Goal: Transaction & Acquisition: Book appointment/travel/reservation

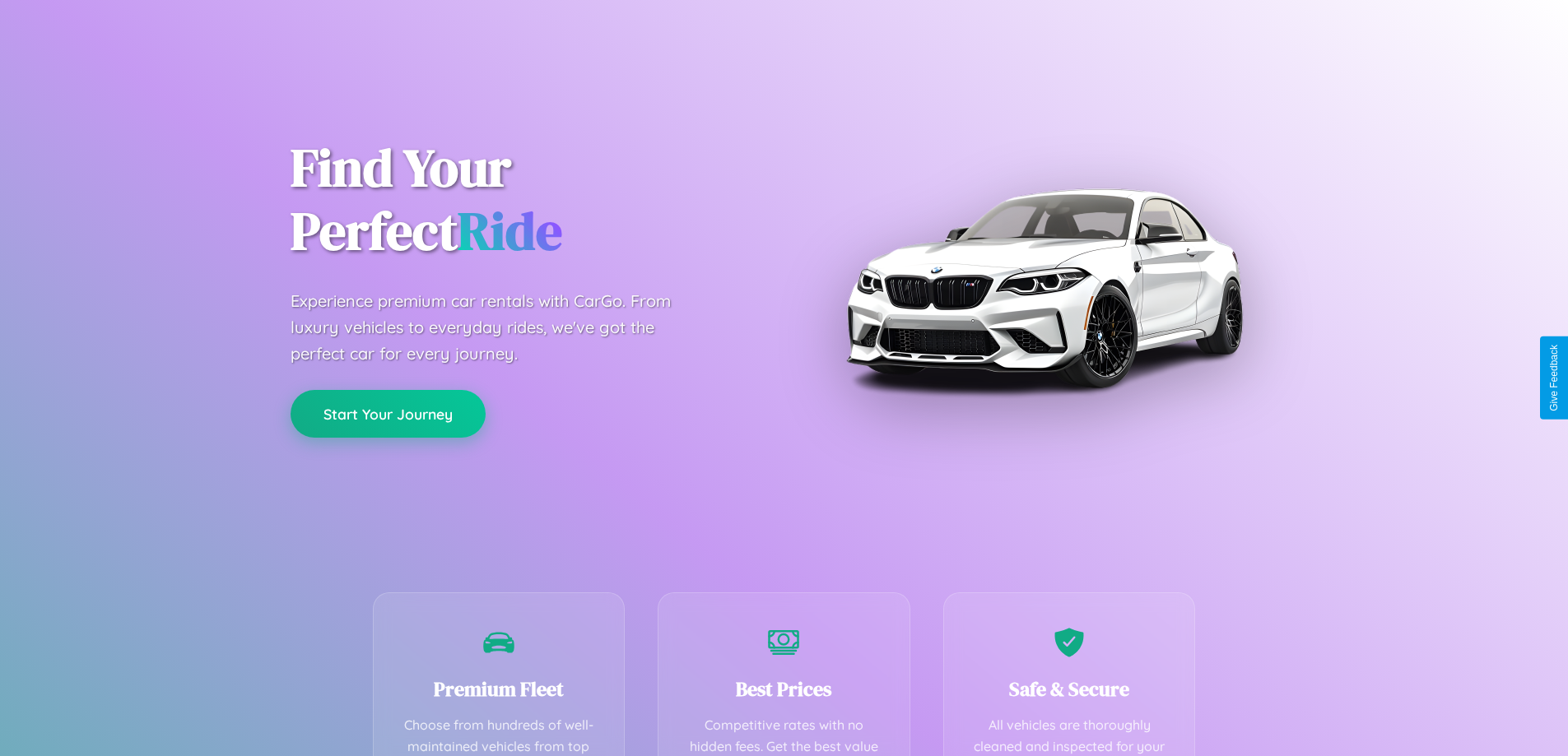
click at [388, 414] on button "Start Your Journey" at bounding box center [388, 414] width 195 height 48
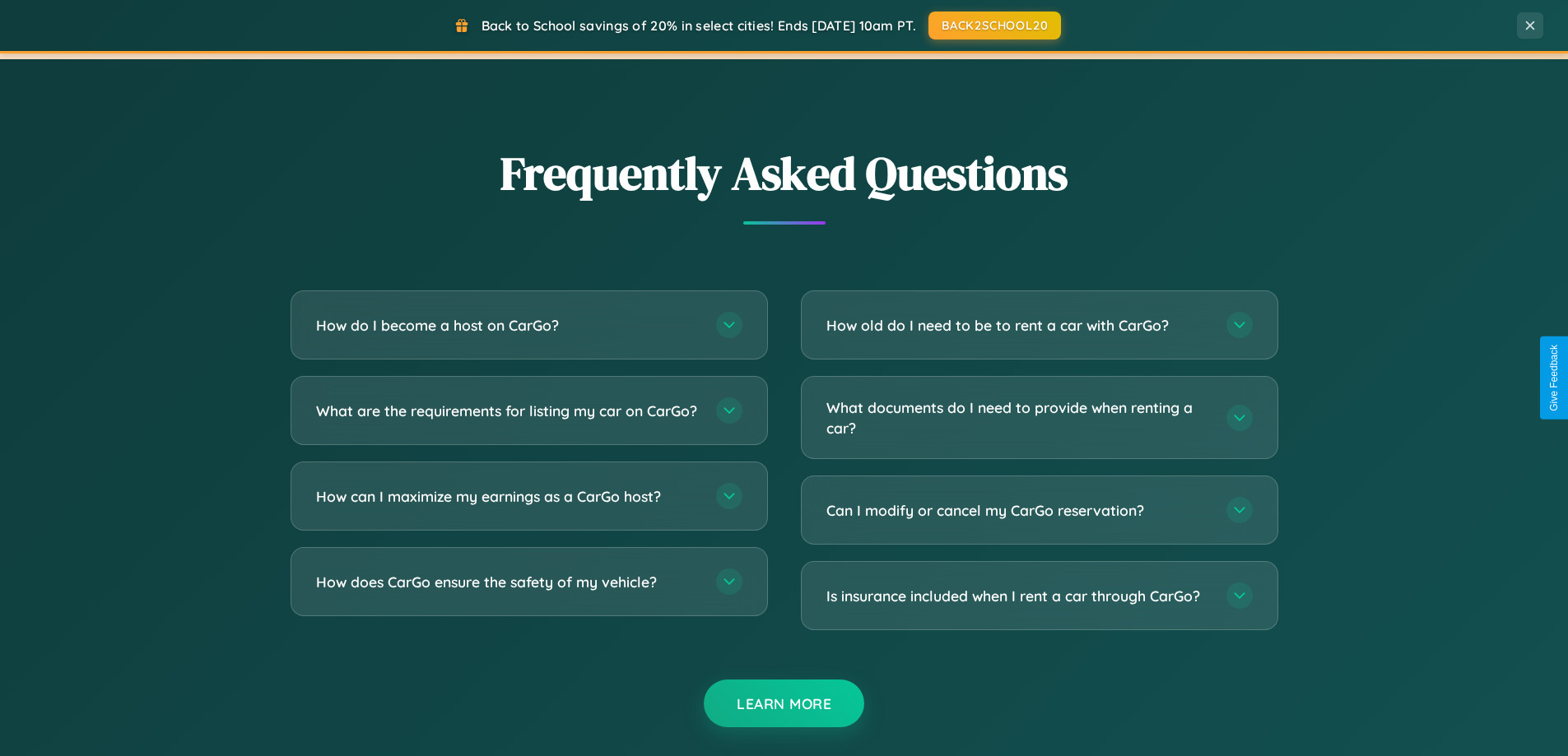
scroll to position [3166, 0]
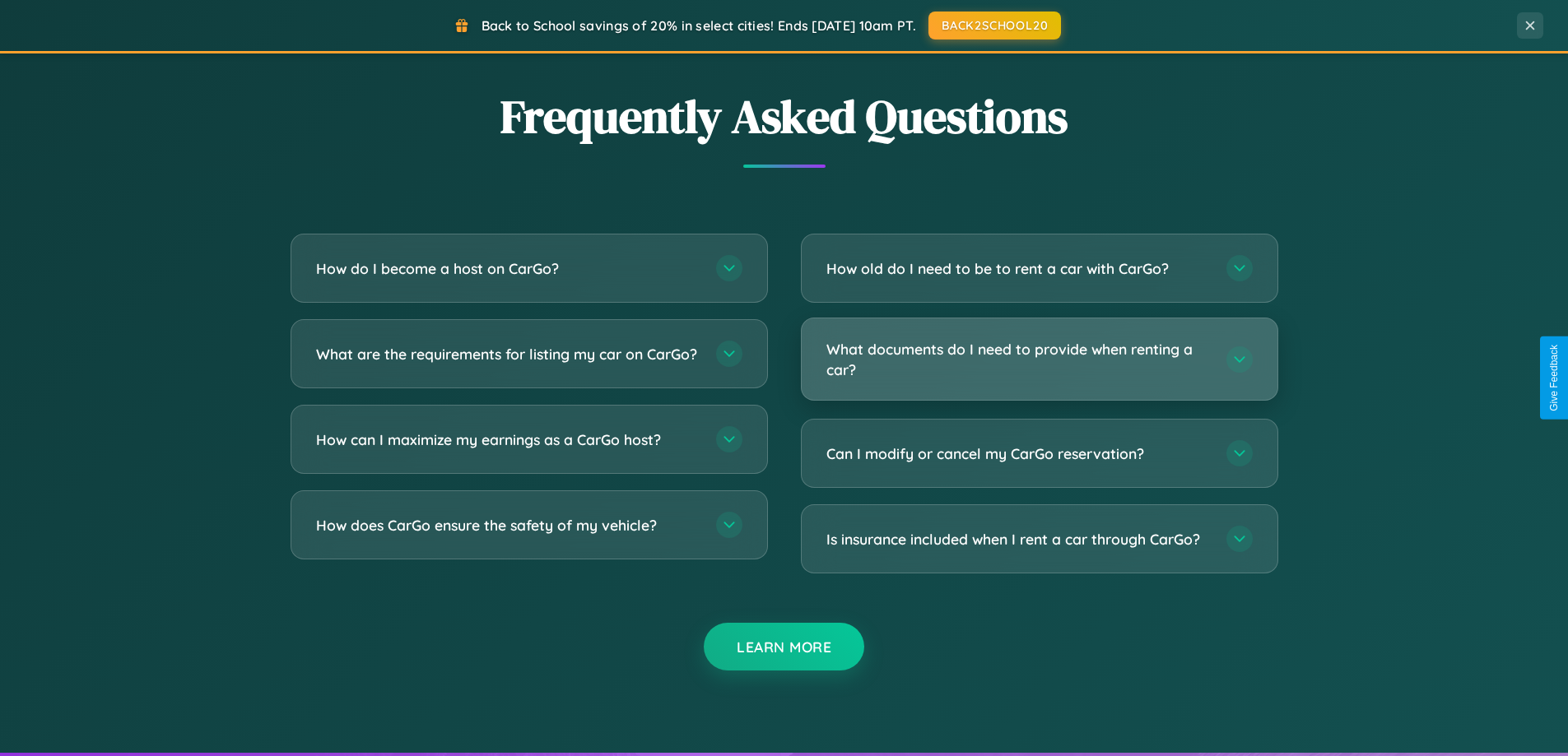
click at [1038, 358] on h3 "What documents do I need to provide when renting a car?" at bounding box center [1018, 358] width 384 height 40
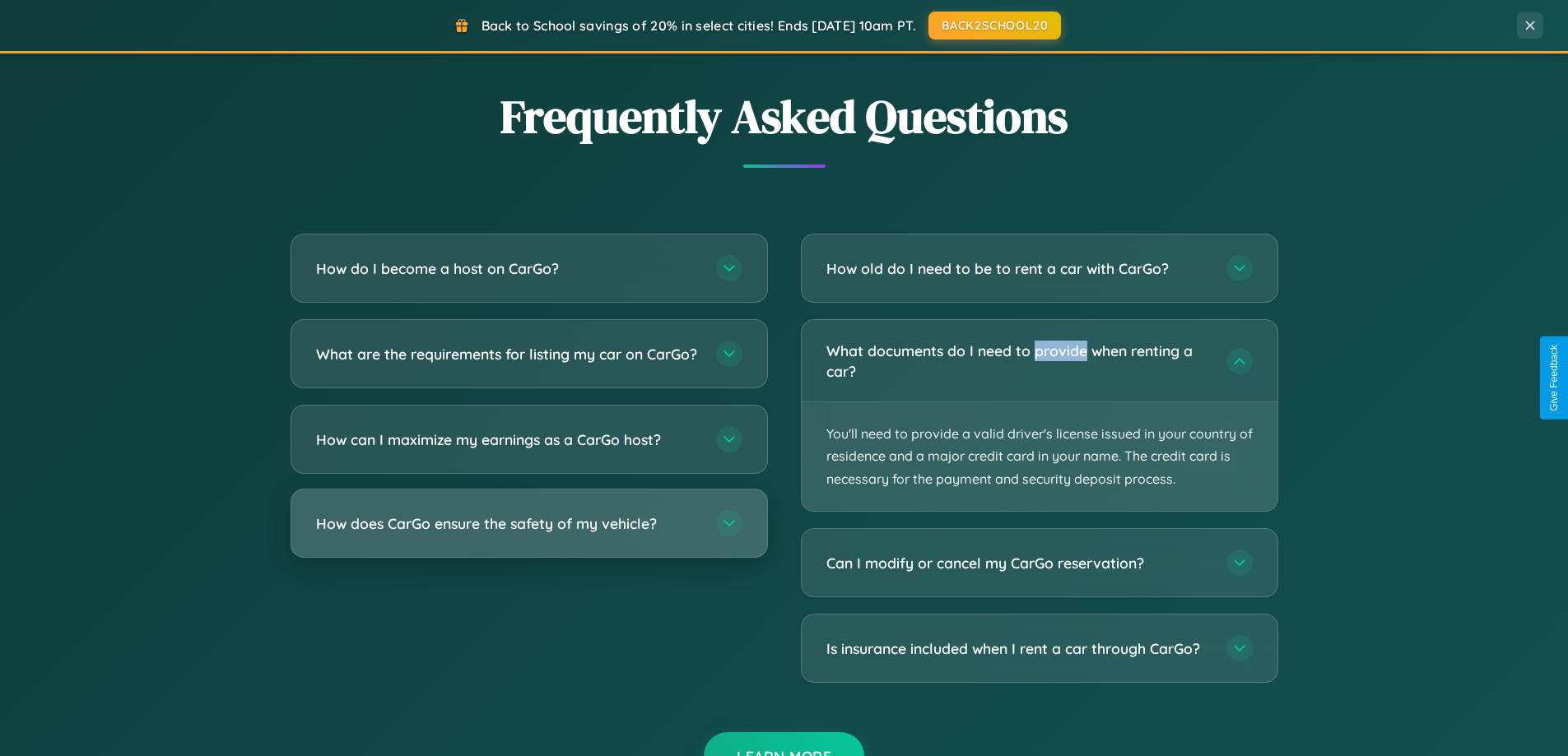
click at [529, 534] on h3 "How does CarGo ensure the safety of my vehicle?" at bounding box center [508, 524] width 384 height 21
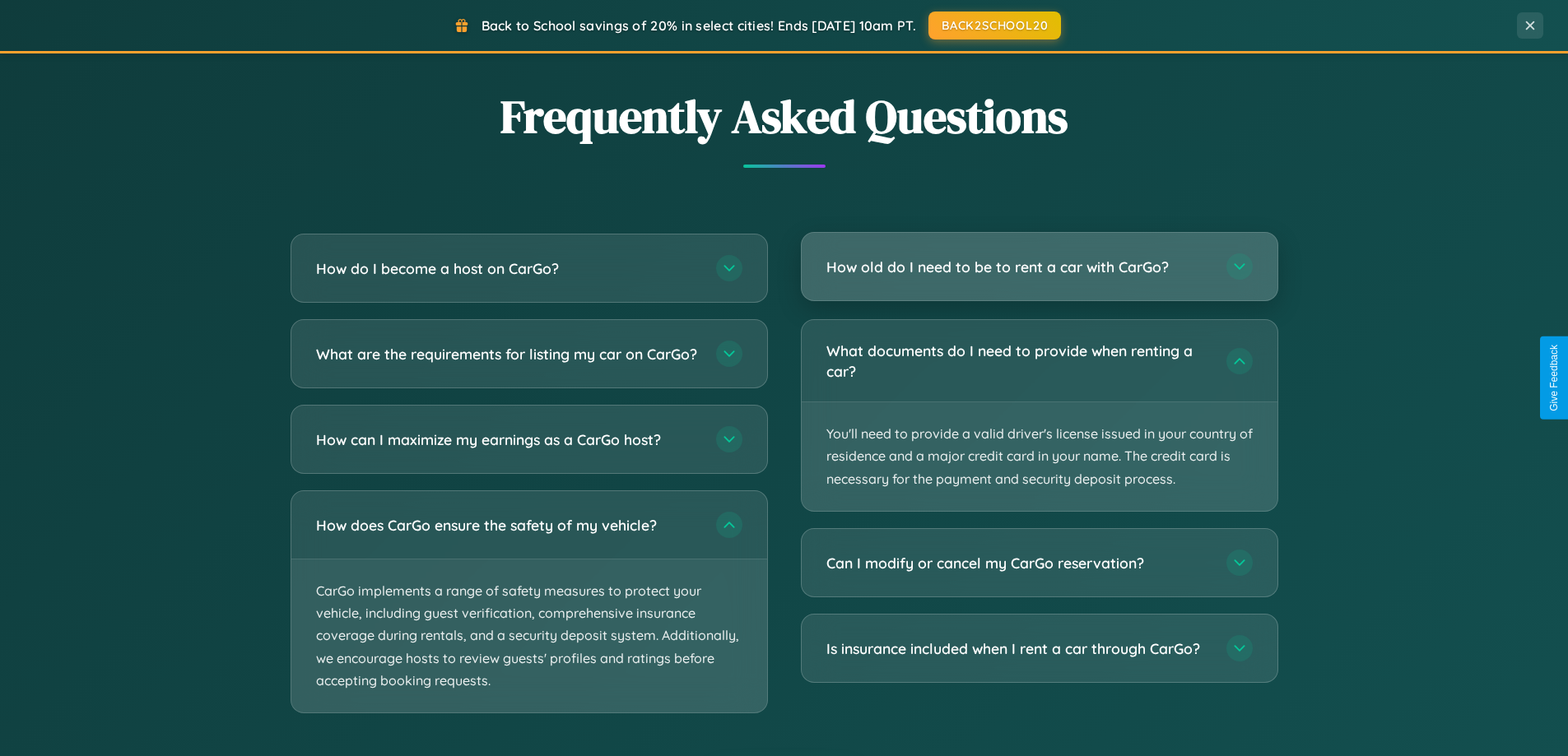
click at [1038, 268] on h3 "How old do I need to be to rent a car with CarGo?" at bounding box center [1018, 267] width 384 height 21
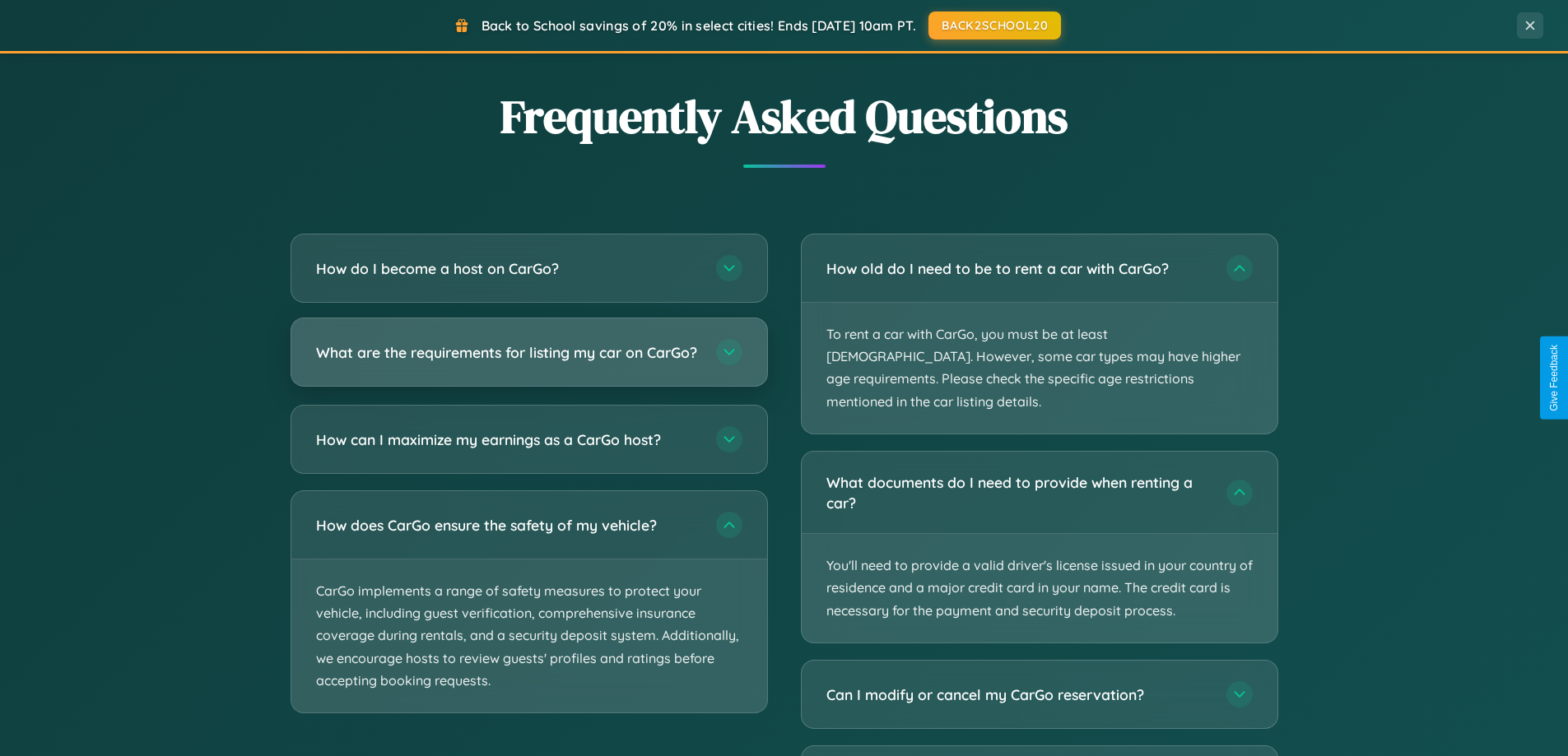
click at [529, 360] on h3 "What are the requirements for listing my car on CarGo?" at bounding box center [508, 353] width 384 height 21
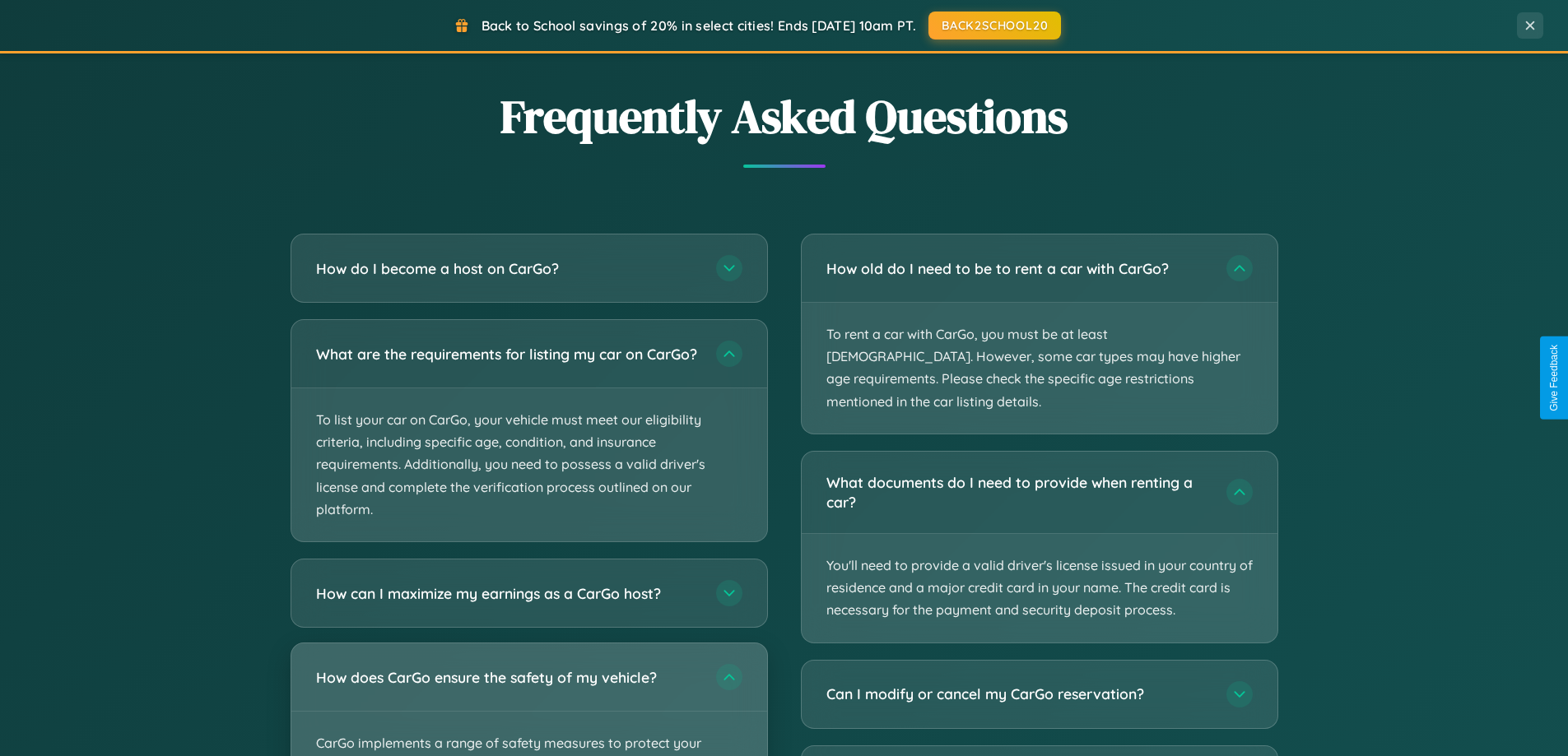
click at [529, 707] on div "How does CarGo ensure the safety of my vehicle?" at bounding box center [530, 677] width 476 height 68
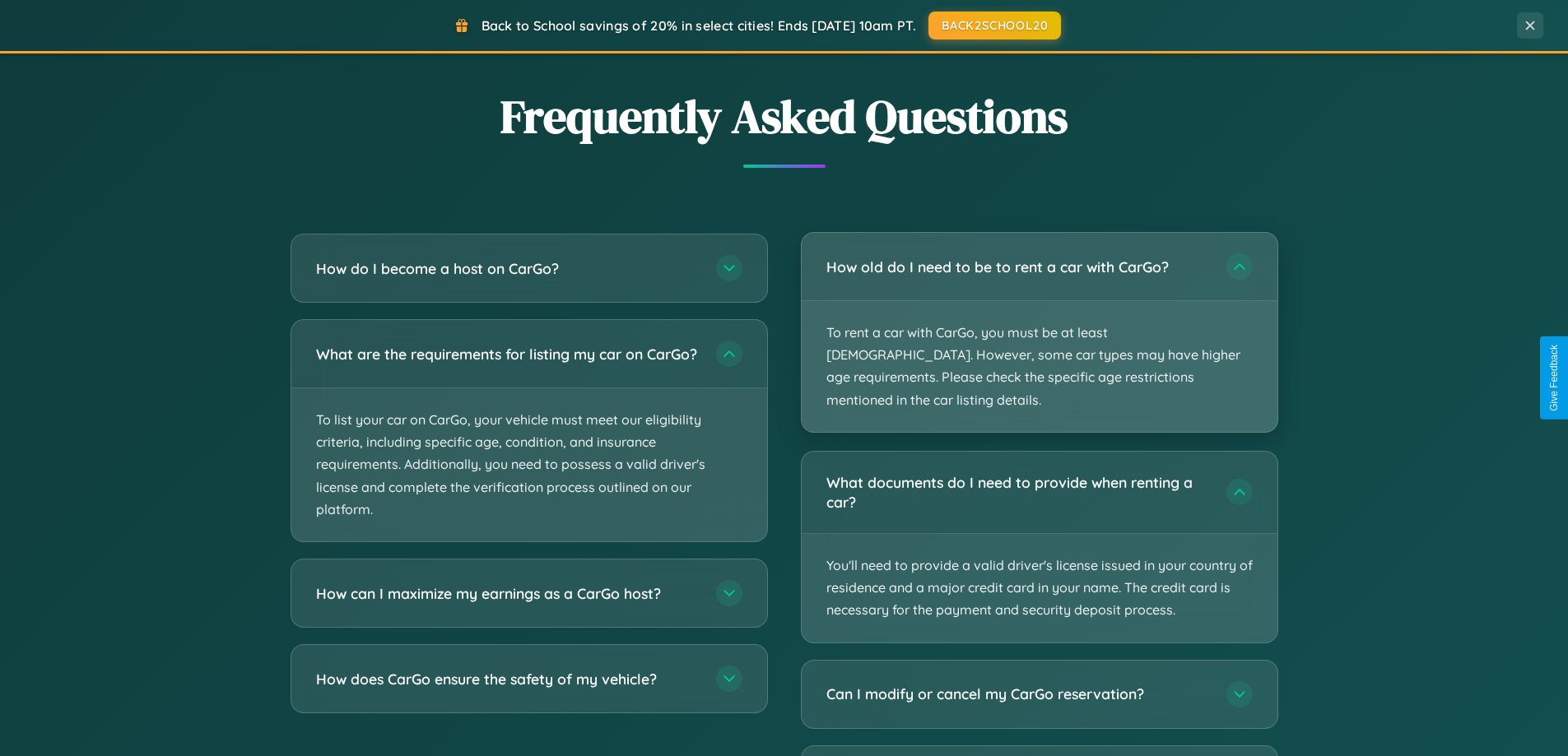
click at [1038, 323] on p "To rent a car with CarGo, you must be at least 21 years old. However, some car …" at bounding box center [1039, 366] width 476 height 131
click at [1038, 321] on p "To rent a car with CarGo, you must be at least 21 years old. However, some car …" at bounding box center [1039, 366] width 476 height 131
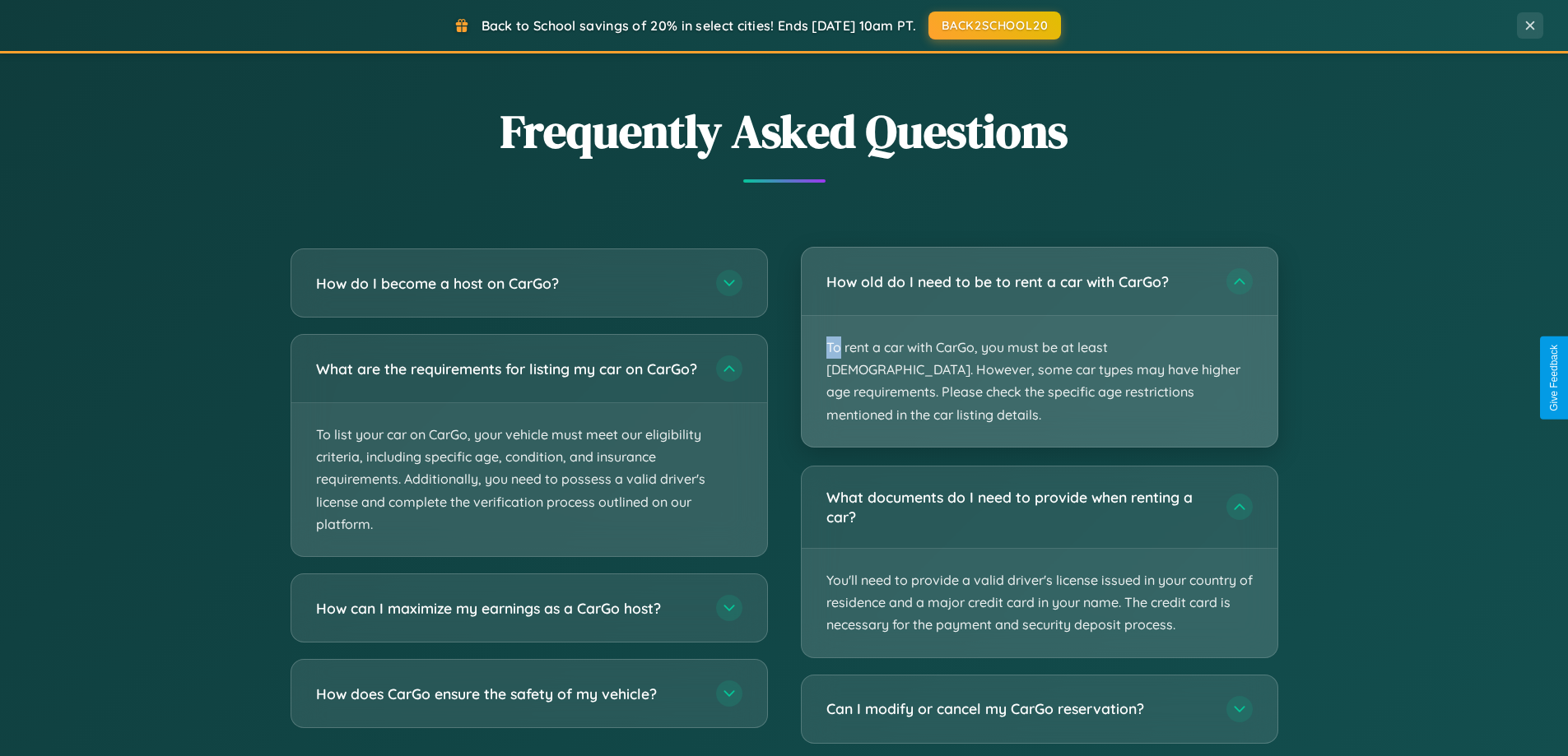
scroll to position [2643, 0]
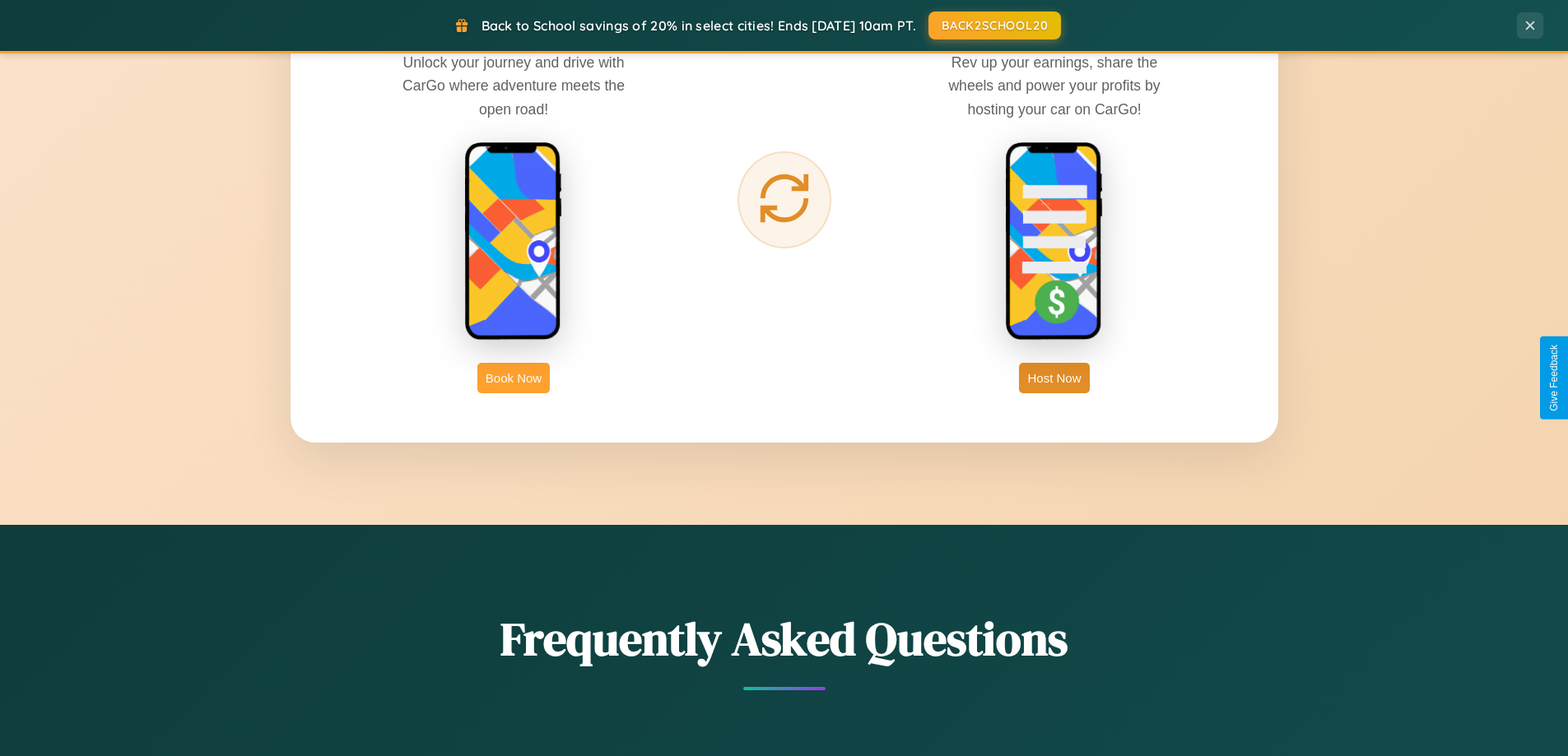
click at [514, 378] on button "Book Now" at bounding box center [513, 378] width 72 height 30
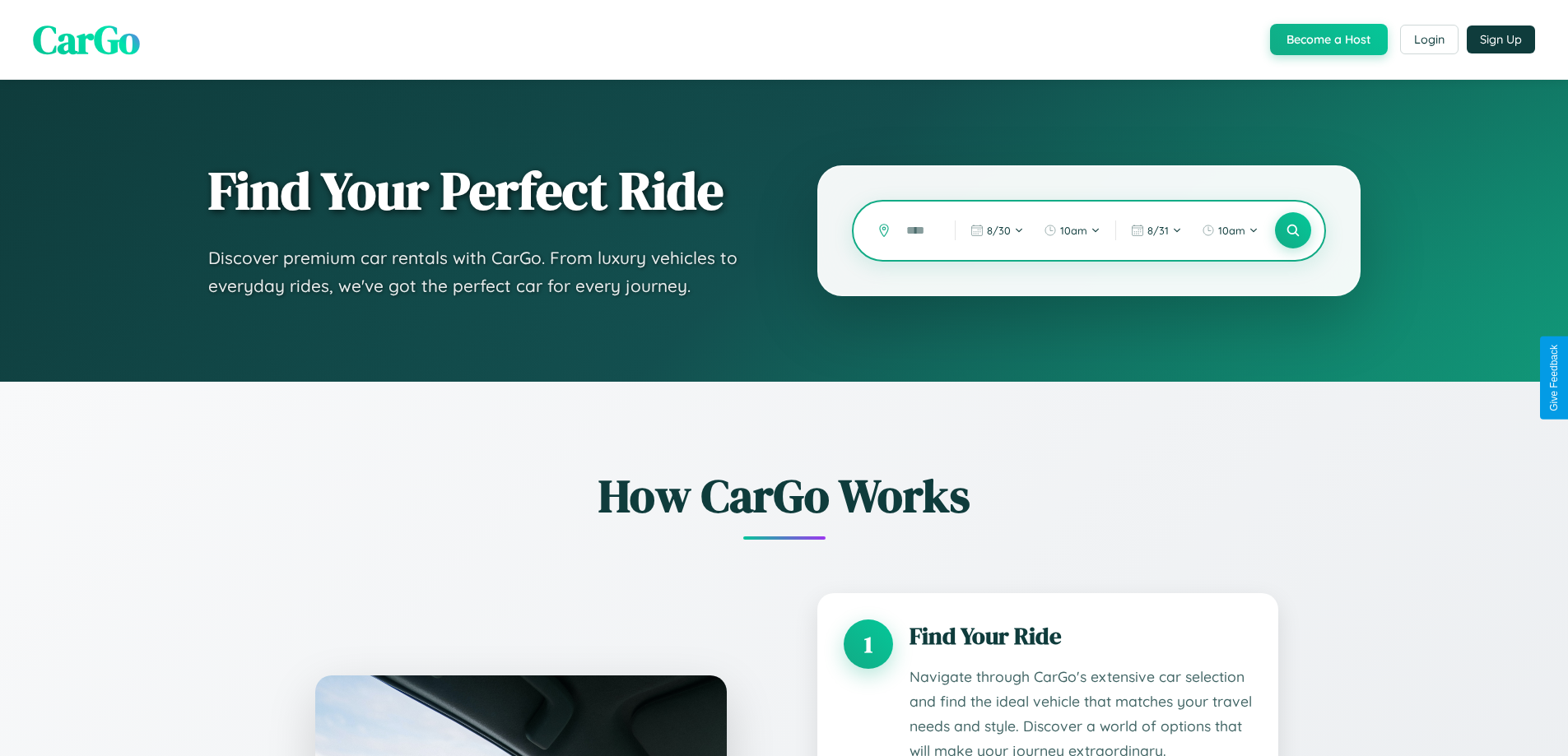
click at [918, 230] on input "text" at bounding box center [918, 230] width 40 height 29
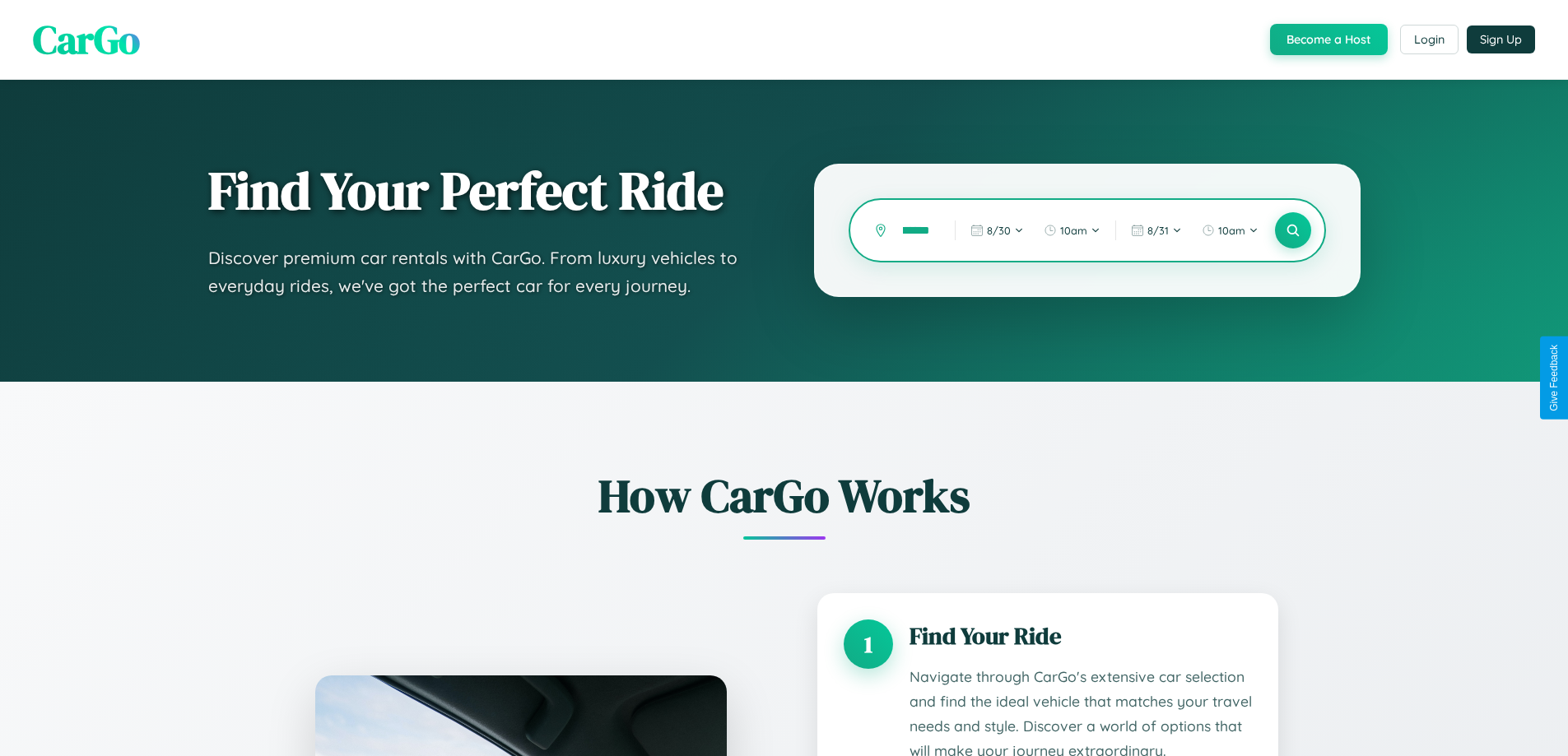
scroll to position [0, 18]
type input "*******"
click at [1292, 230] on icon at bounding box center [1292, 230] width 16 height 16
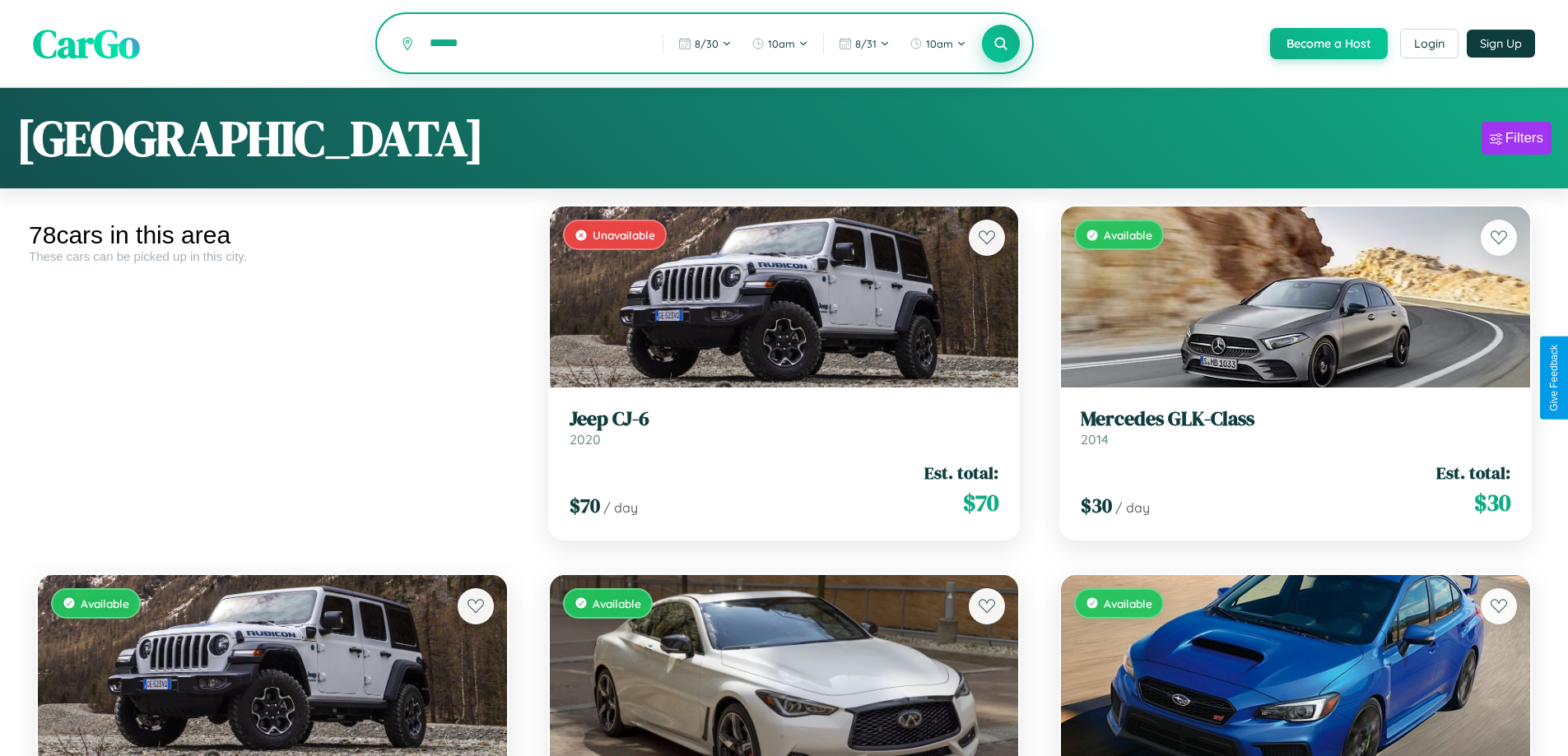
type input "******"
click at [1000, 44] on icon at bounding box center [1001, 43] width 16 height 16
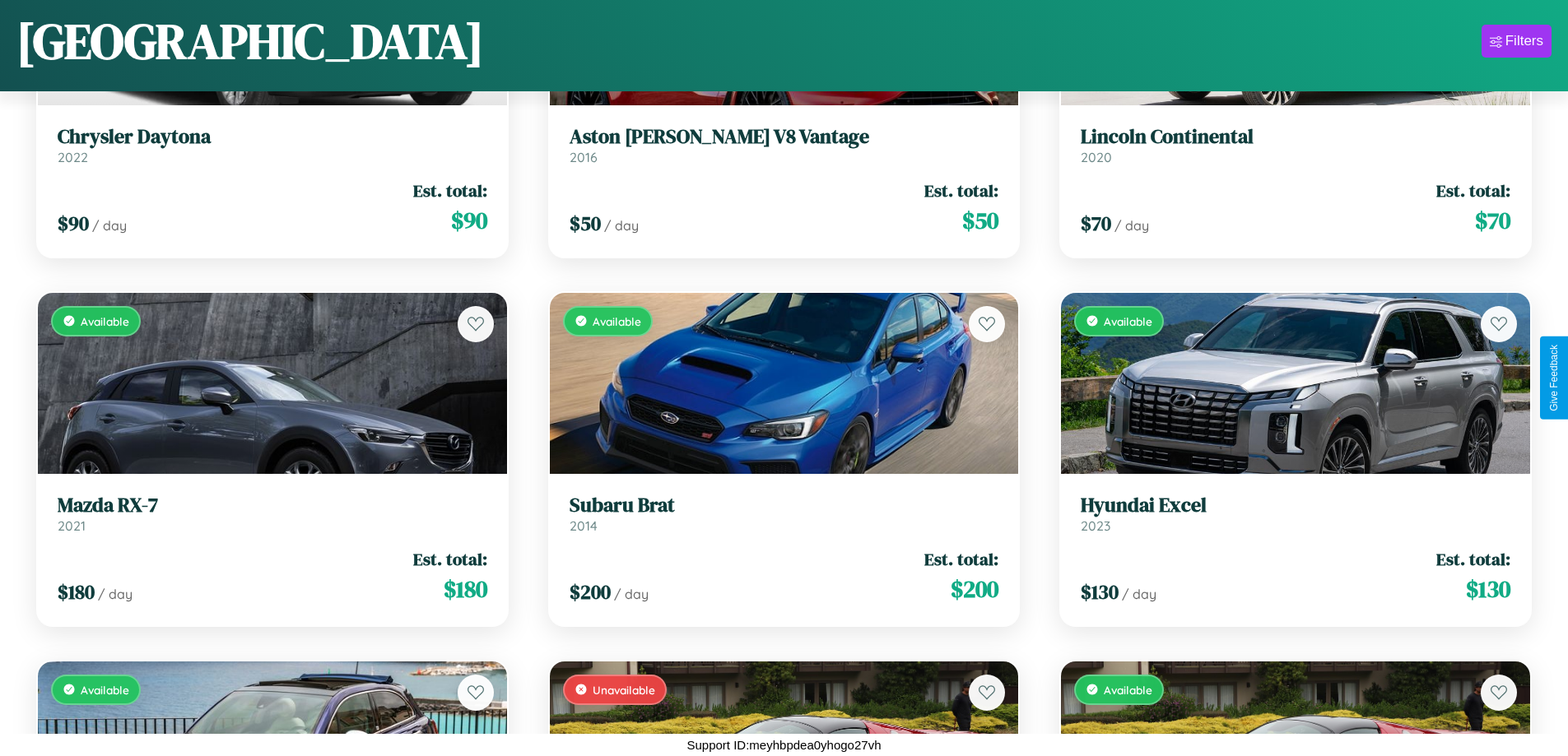
scroll to position [2442, 0]
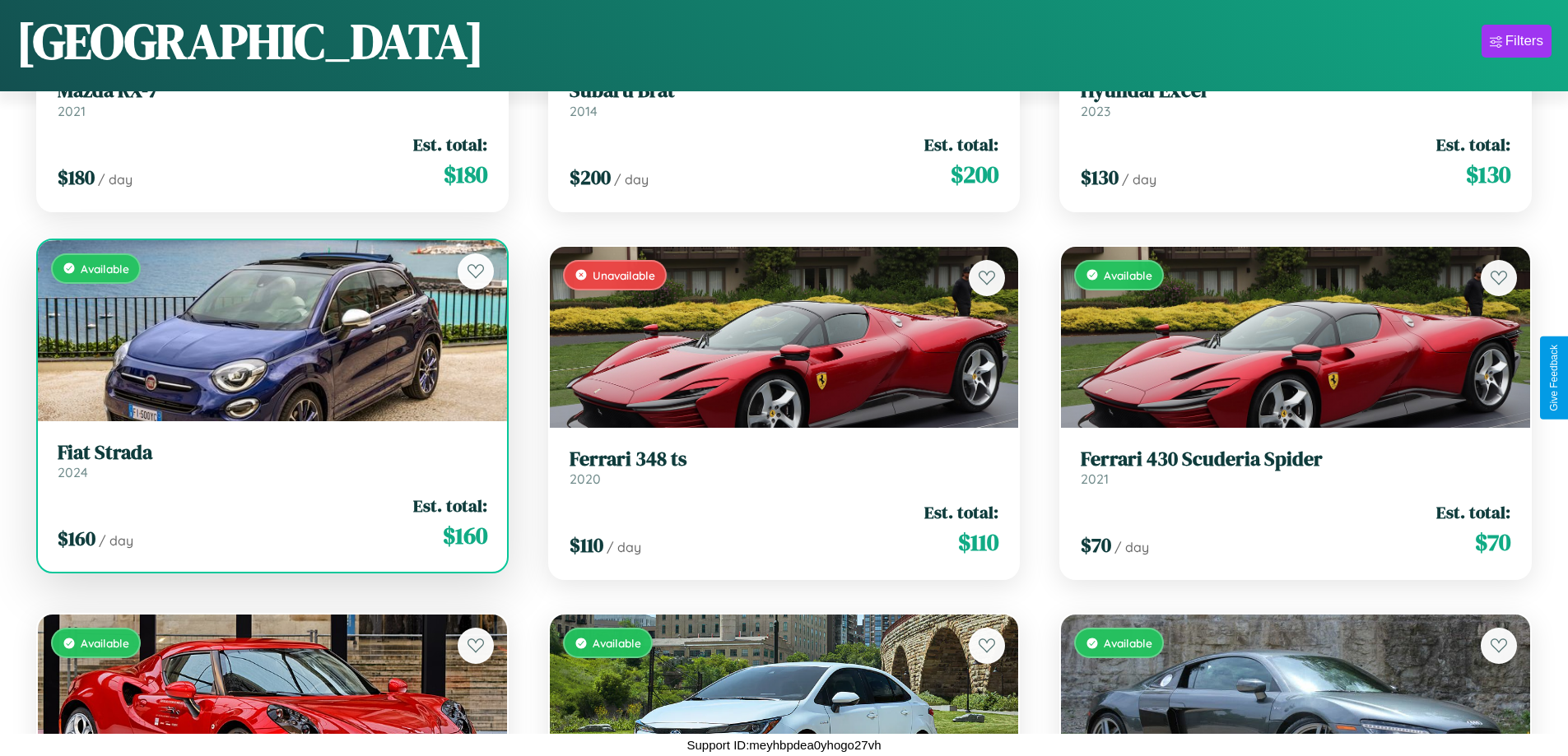
click at [270, 460] on h3 "Fiat Strada" at bounding box center [272, 452] width 430 height 24
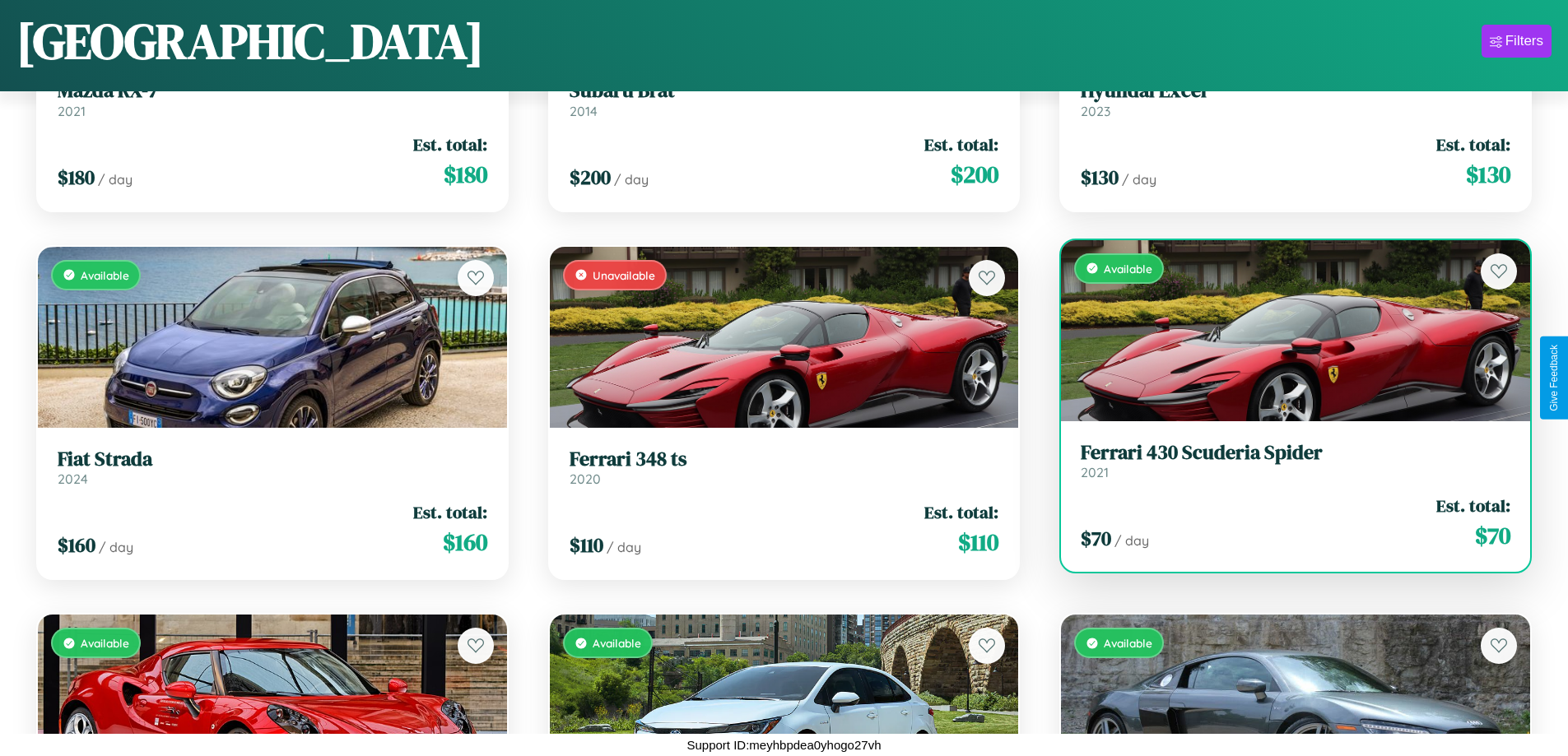
click at [1285, 330] on div "Available" at bounding box center [1295, 330] width 469 height 181
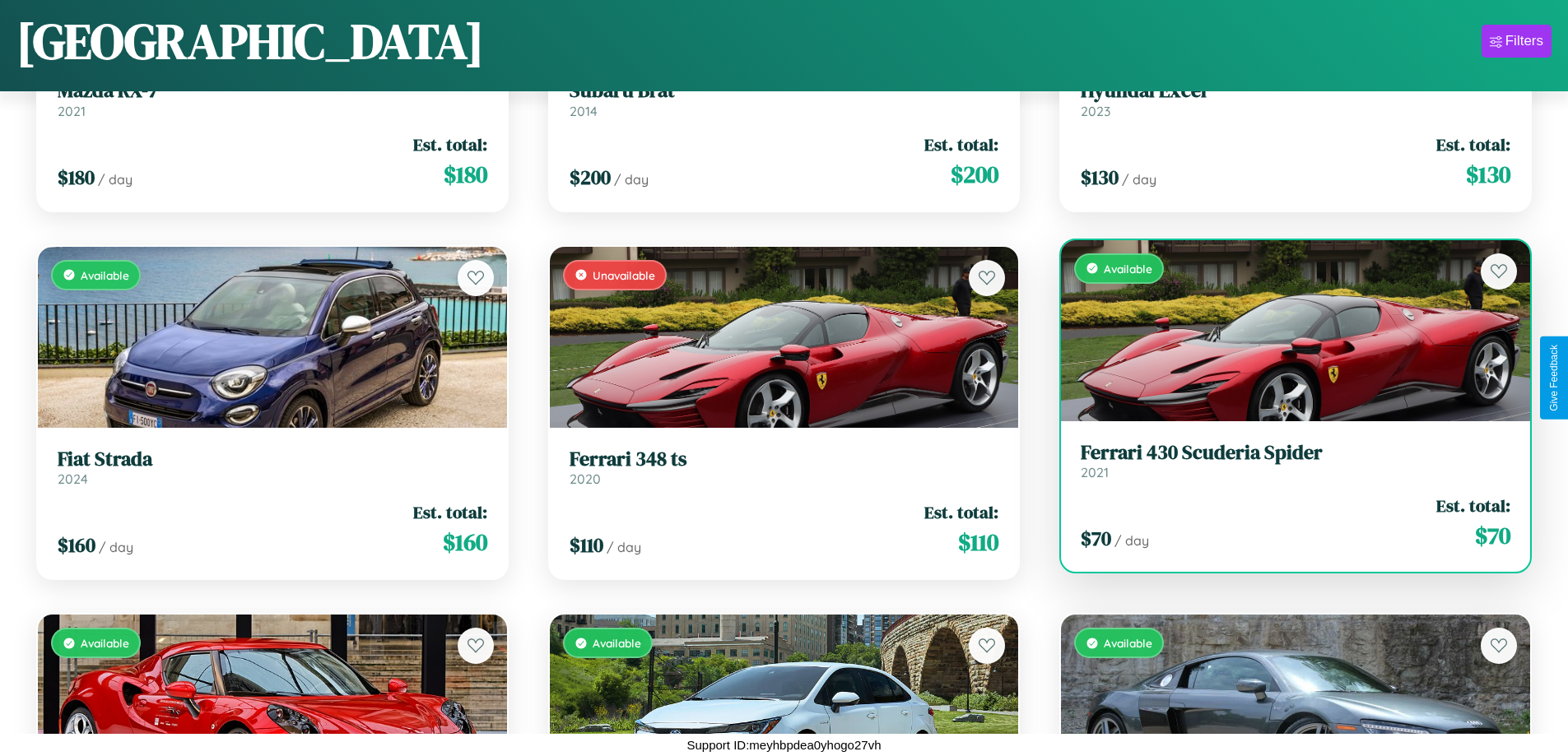
click at [1285, 330] on div "Available" at bounding box center [1295, 330] width 469 height 181
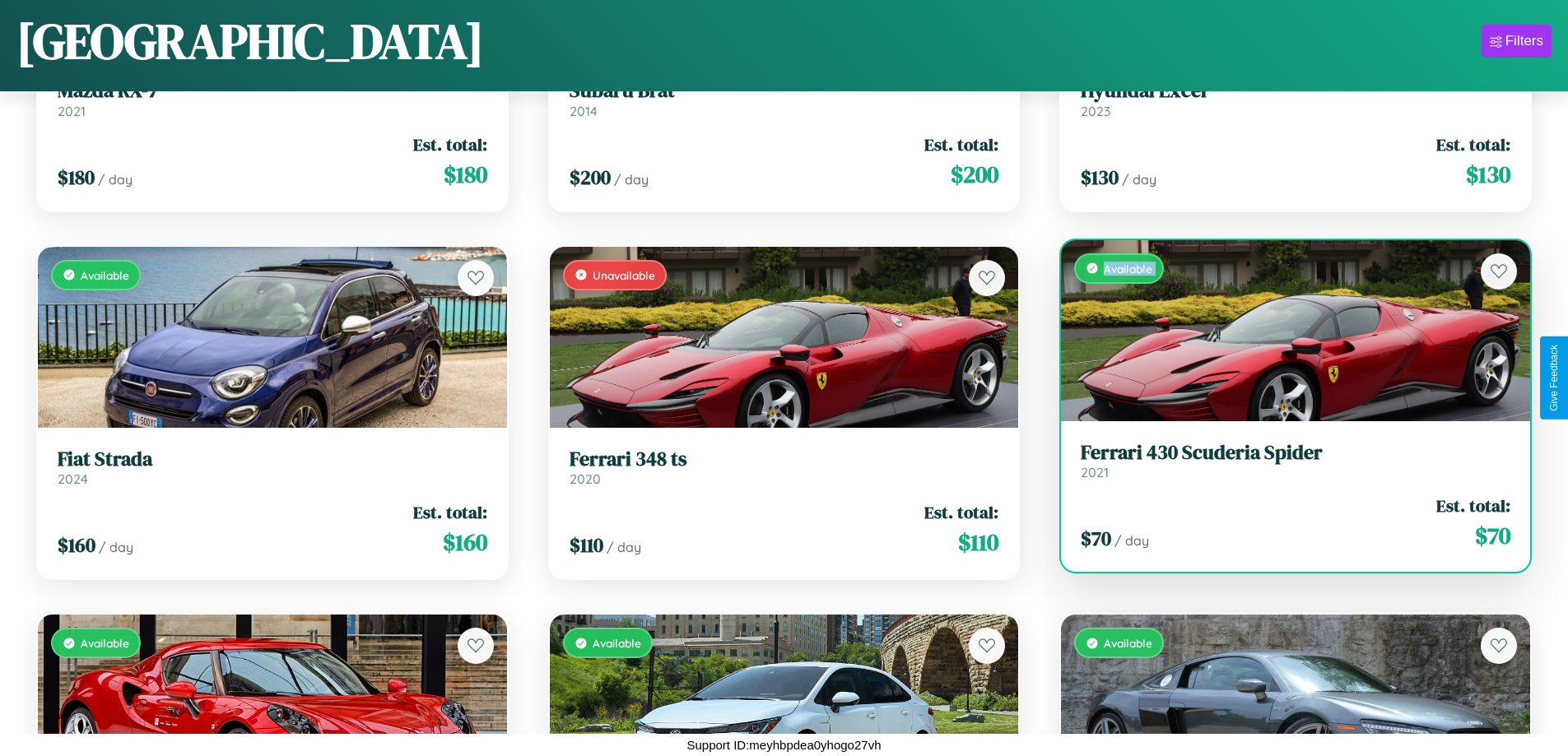
click at [1285, 330] on div "Available" at bounding box center [1295, 330] width 469 height 181
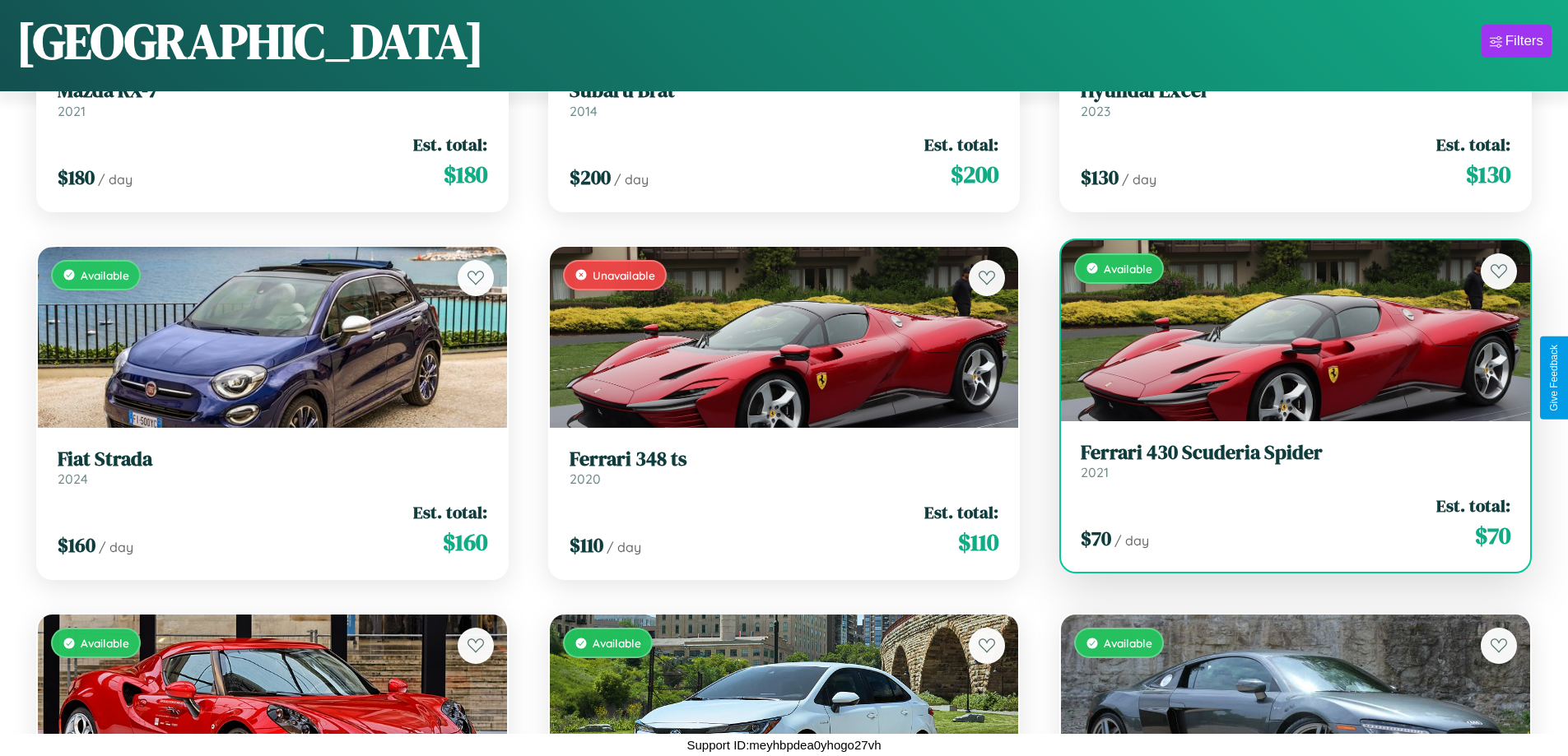
click at [1285, 330] on div "Available" at bounding box center [1295, 330] width 469 height 181
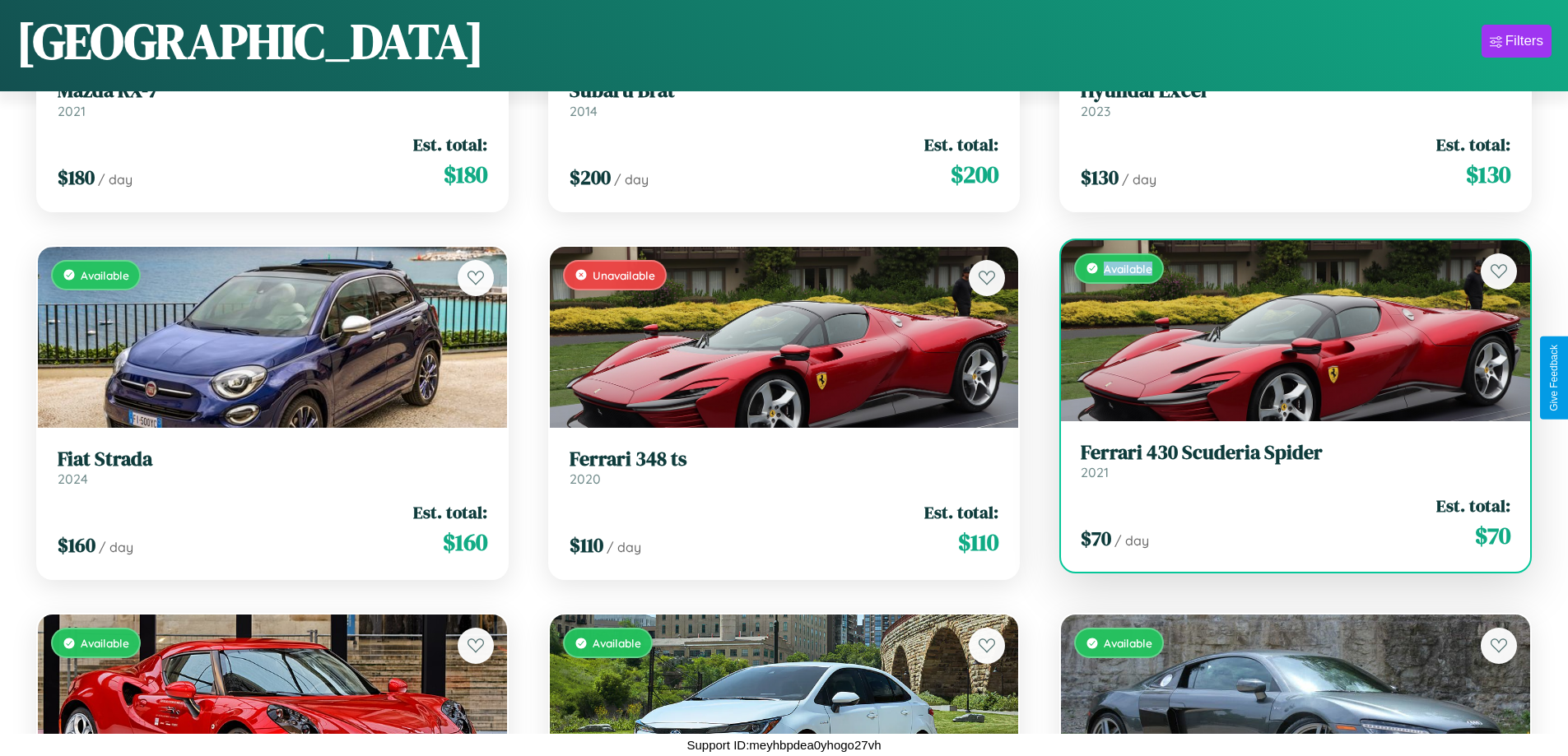
click at [1285, 330] on div "Available" at bounding box center [1295, 330] width 469 height 181
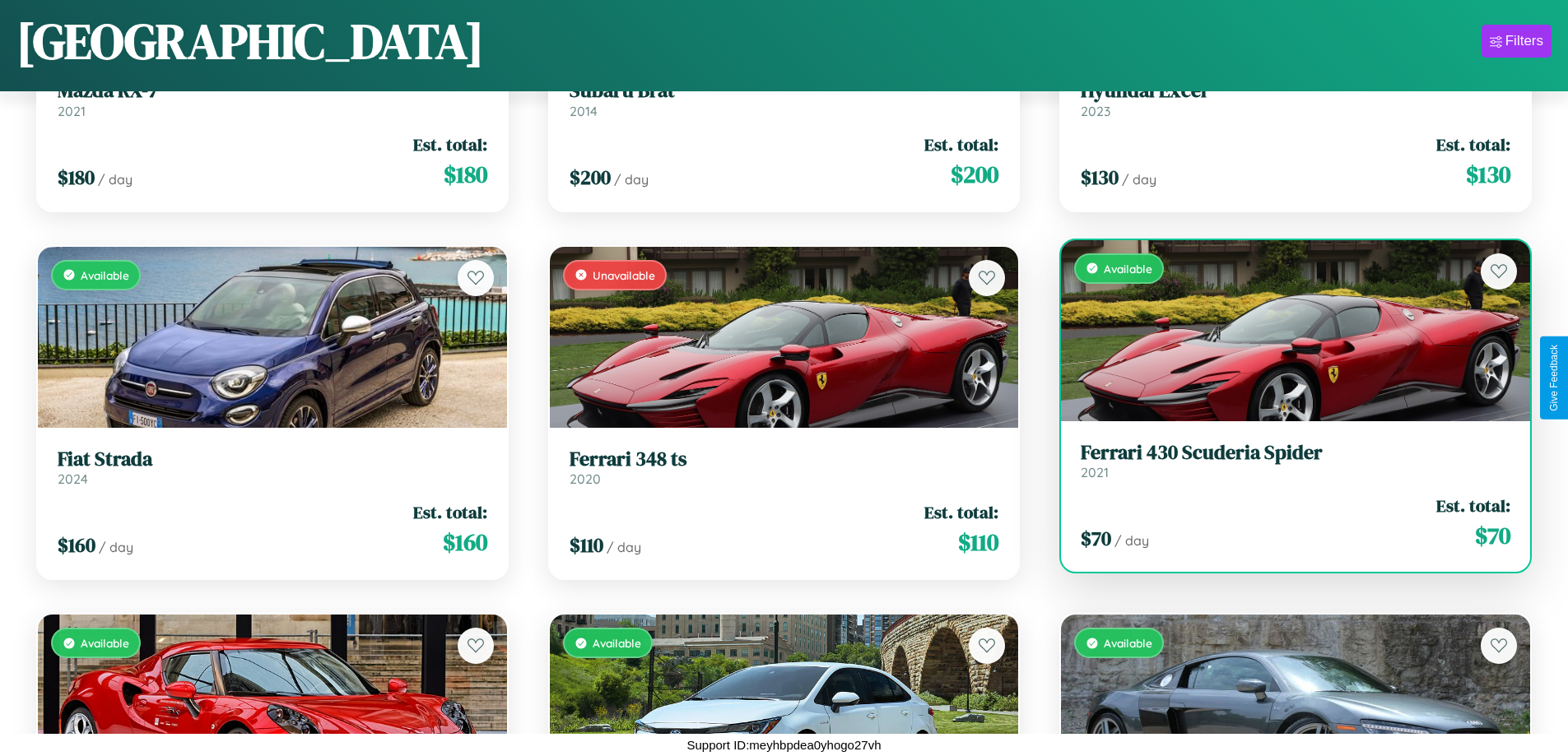
click at [1285, 460] on h3 "Ferrari 430 Scuderia Spider" at bounding box center [1295, 452] width 430 height 24
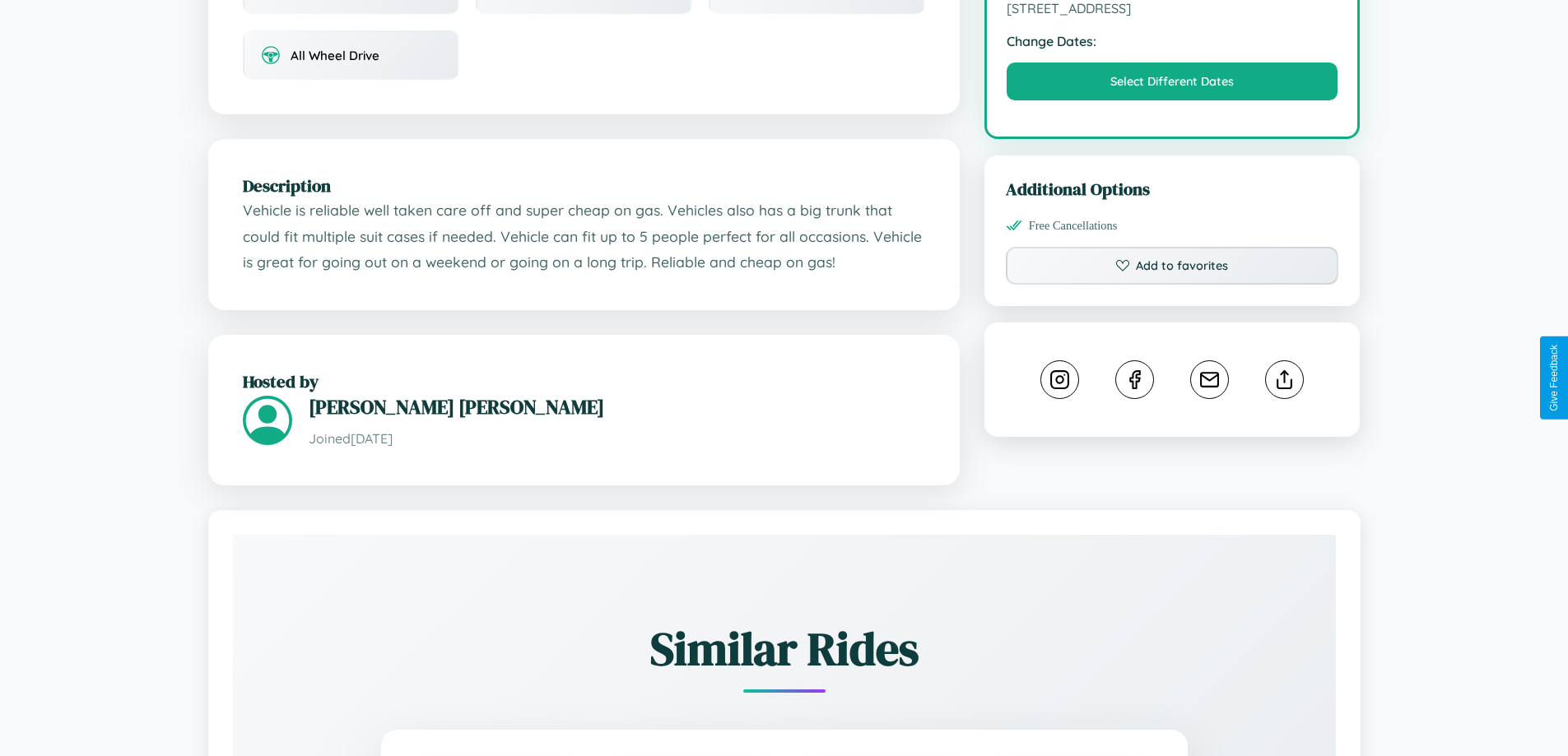
scroll to position [541, 0]
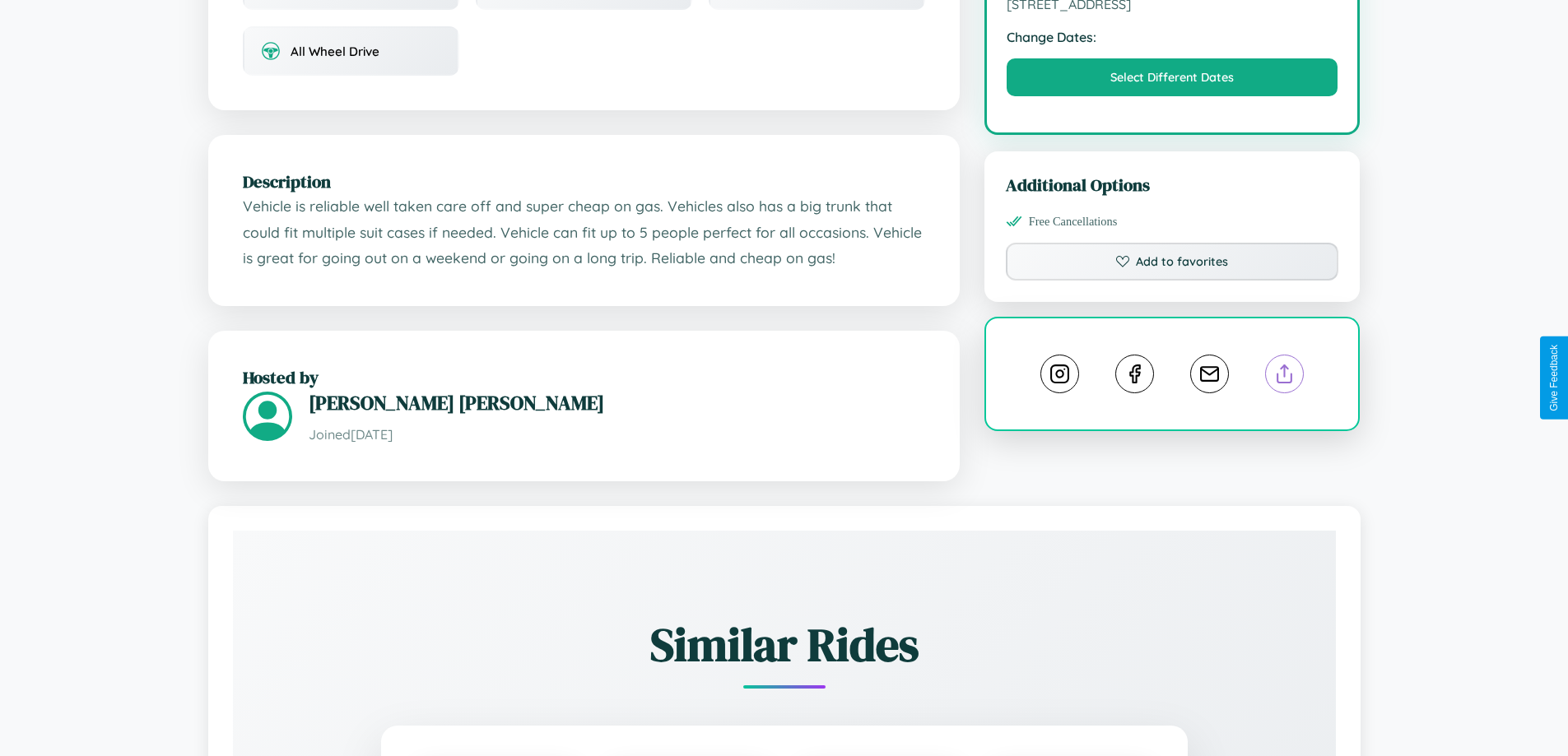
click at [1285, 377] on line at bounding box center [1285, 370] width 0 height 11
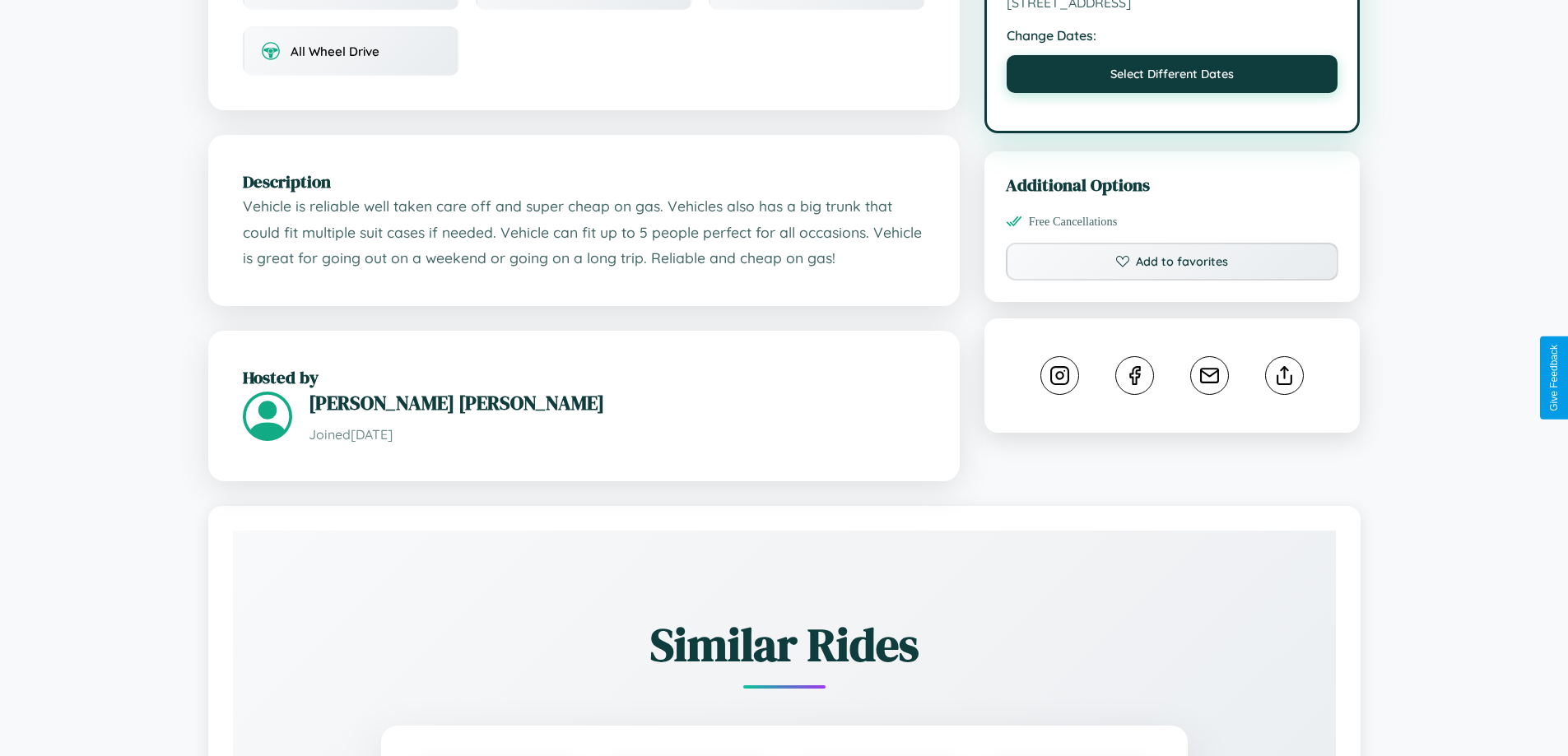
click at [1172, 76] on button "Select Different Dates" at bounding box center [1172, 74] width 332 height 38
select select "*"
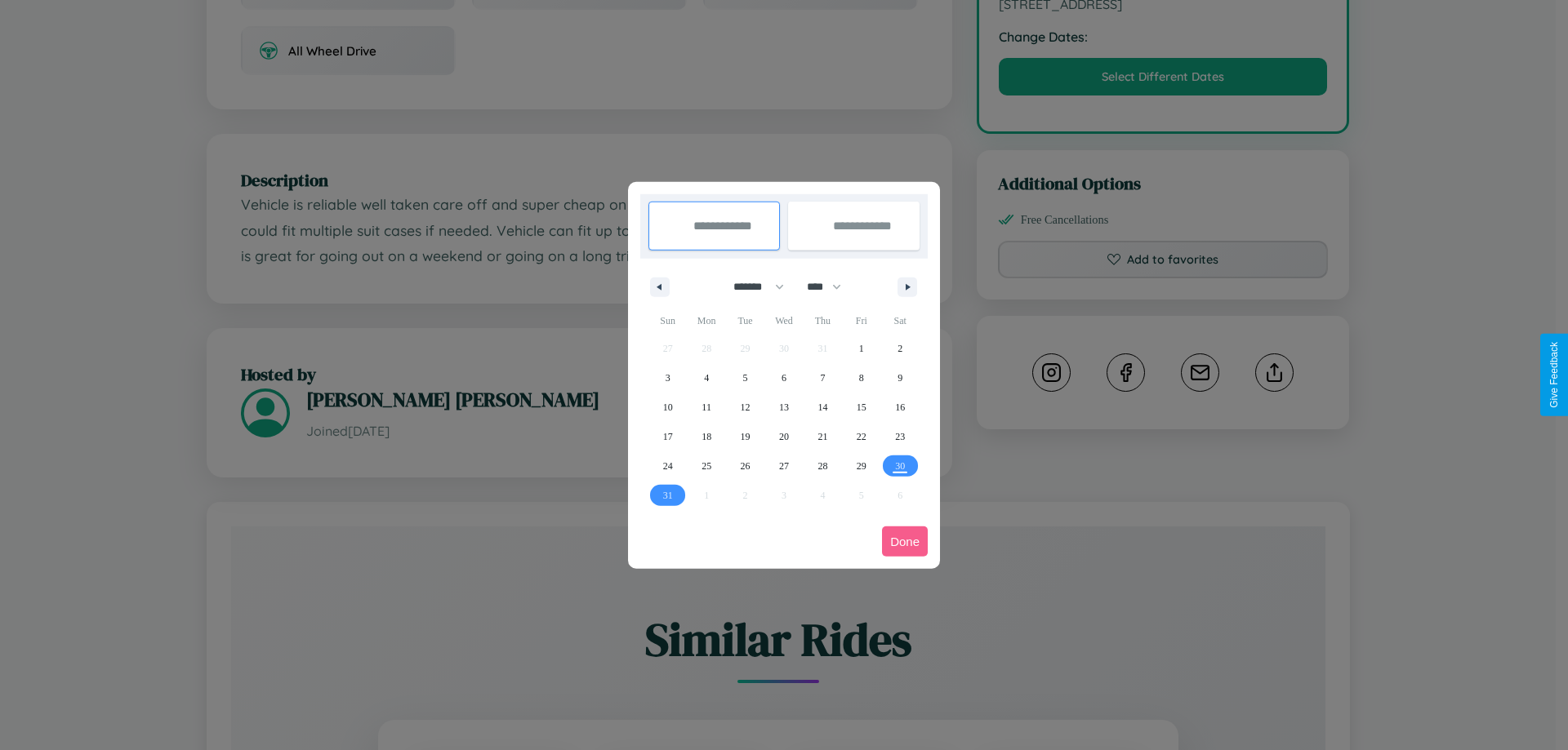
click at [751, 286] on select "******* ******** ***** ***** *** **** **** ****** ********* ******* ******** **…" at bounding box center [756, 286] width 69 height 27
drag, startPoint x: 832, startPoint y: 286, endPoint x: 784, endPoint y: 327, distance: 63.1
click at [832, 286] on select "**** **** **** **** **** **** **** **** **** **** **** **** **** **** **** ****…" at bounding box center [823, 286] width 49 height 27
select select "****"
click at [822, 465] on span "27" at bounding box center [822, 465] width 9 height 29
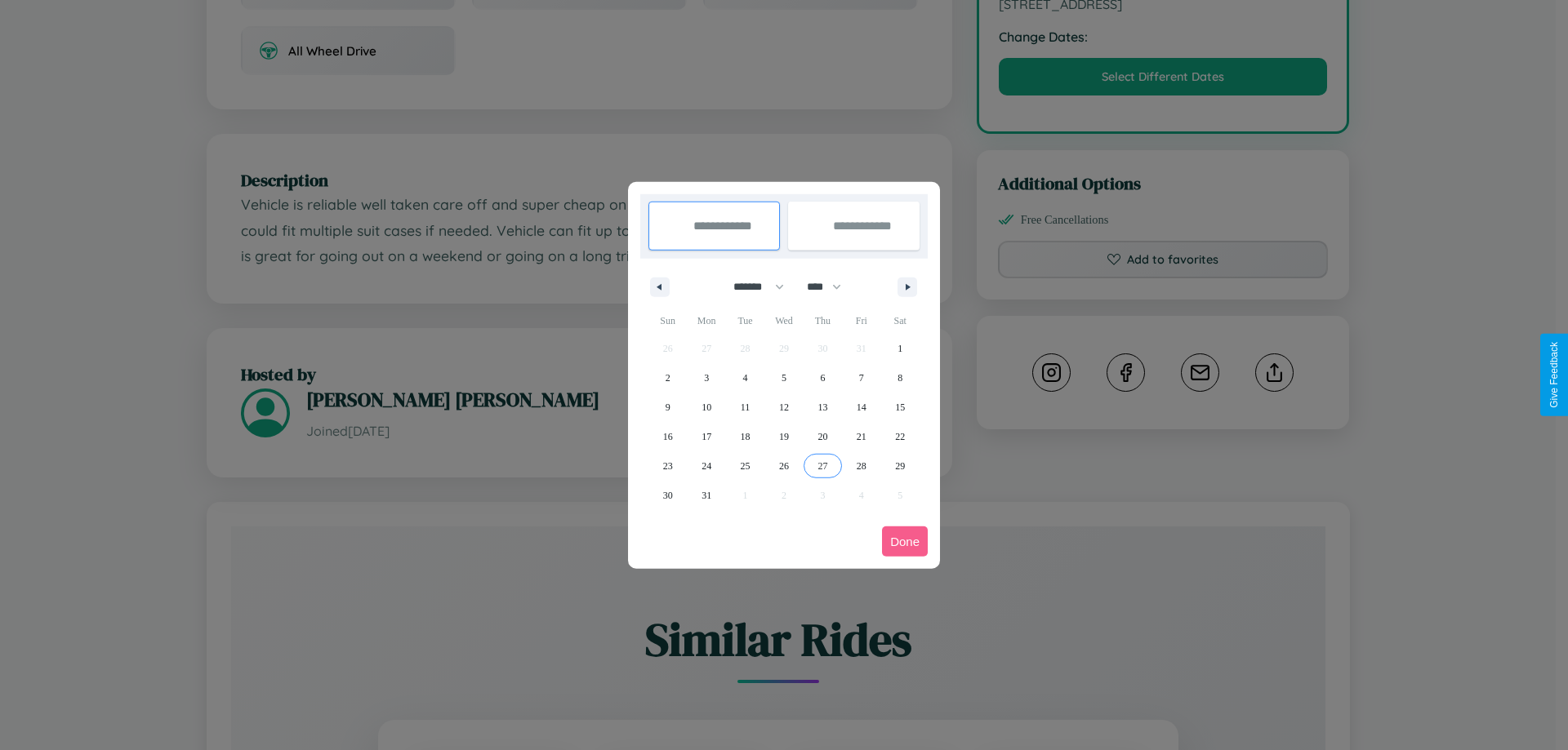
type input "**********"
click at [707, 494] on span "31" at bounding box center [707, 494] width 9 height 29
type input "**********"
click at [904, 541] on button "Done" at bounding box center [904, 541] width 46 height 30
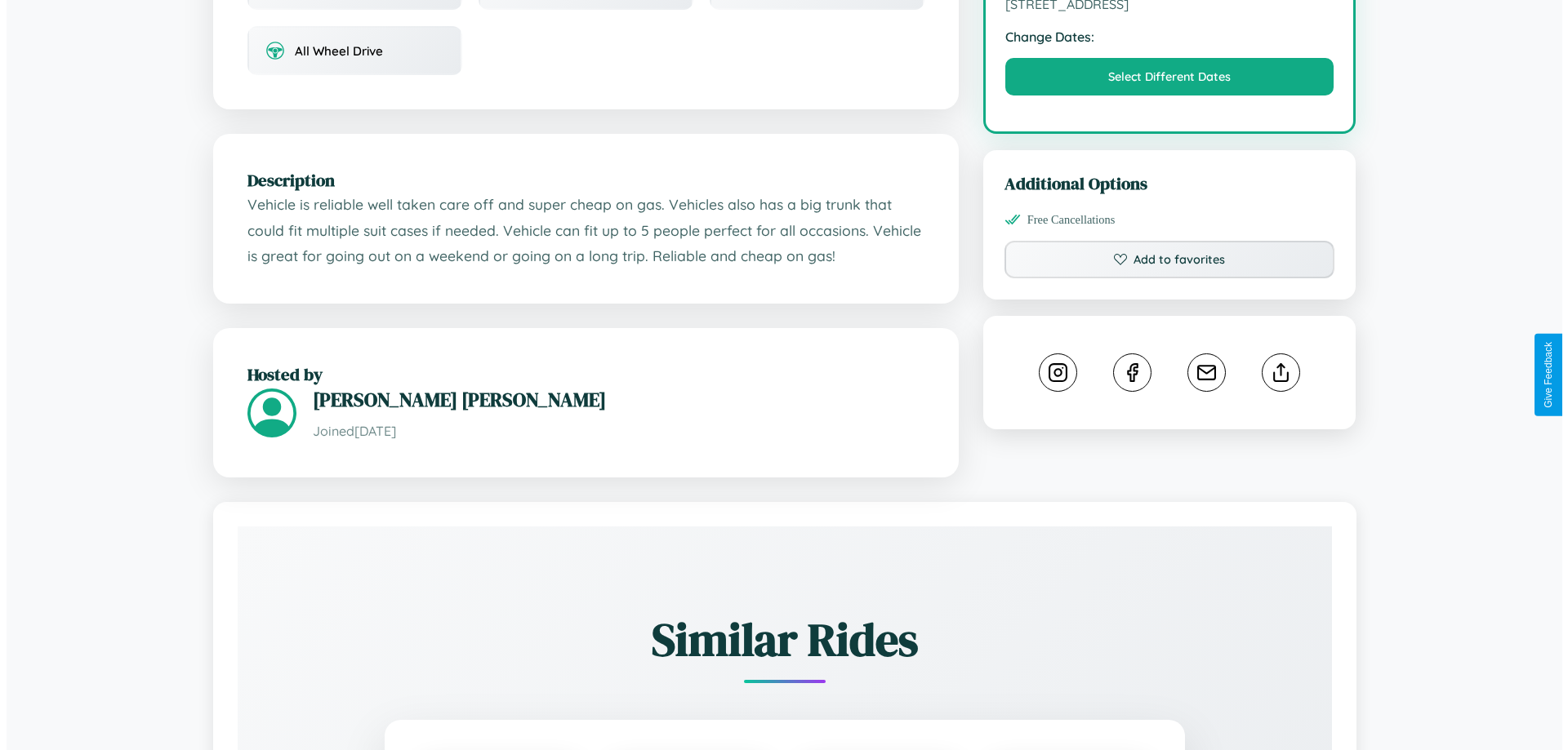
scroll to position [0, 0]
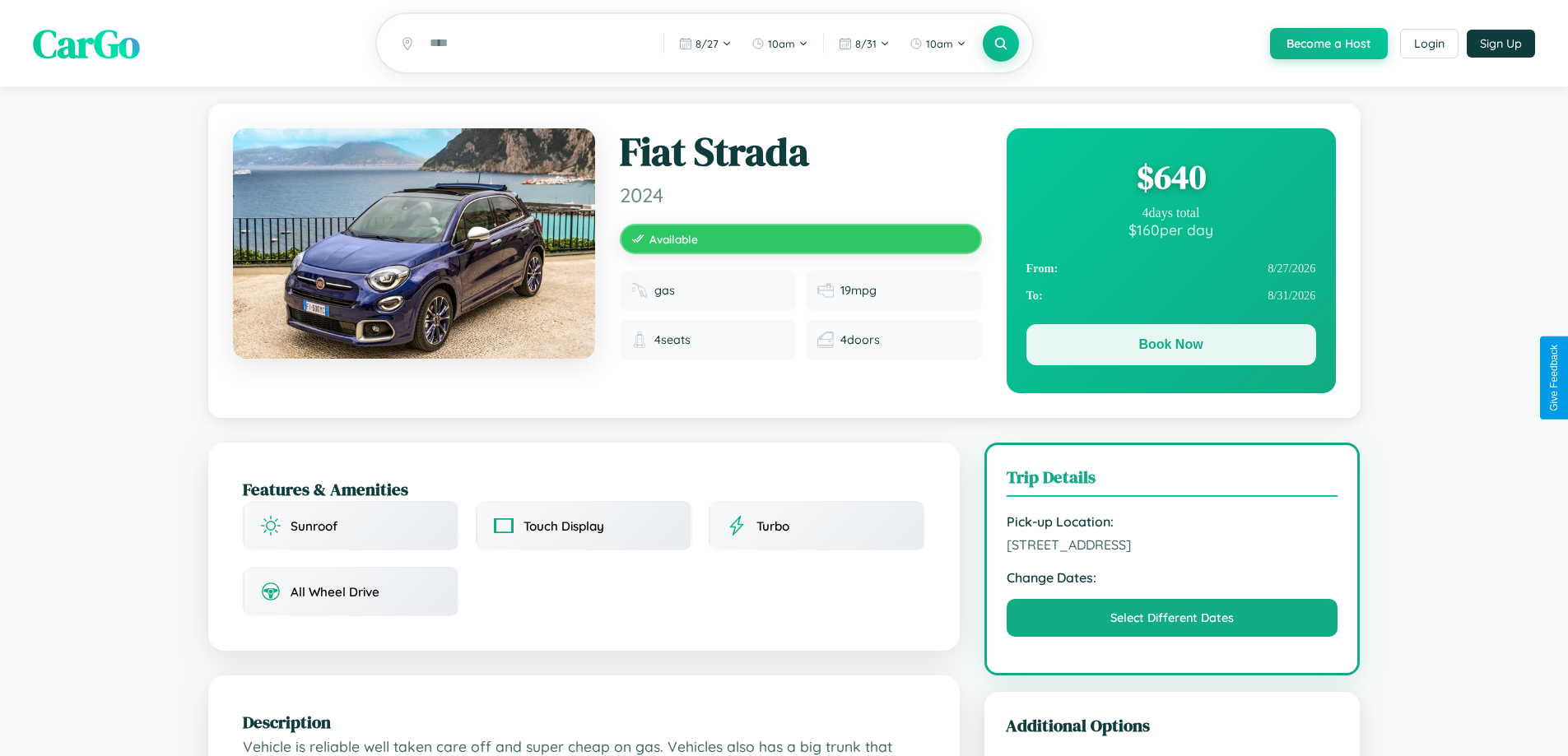
click at [1170, 347] on button "Book Now" at bounding box center [1171, 345] width 290 height 41
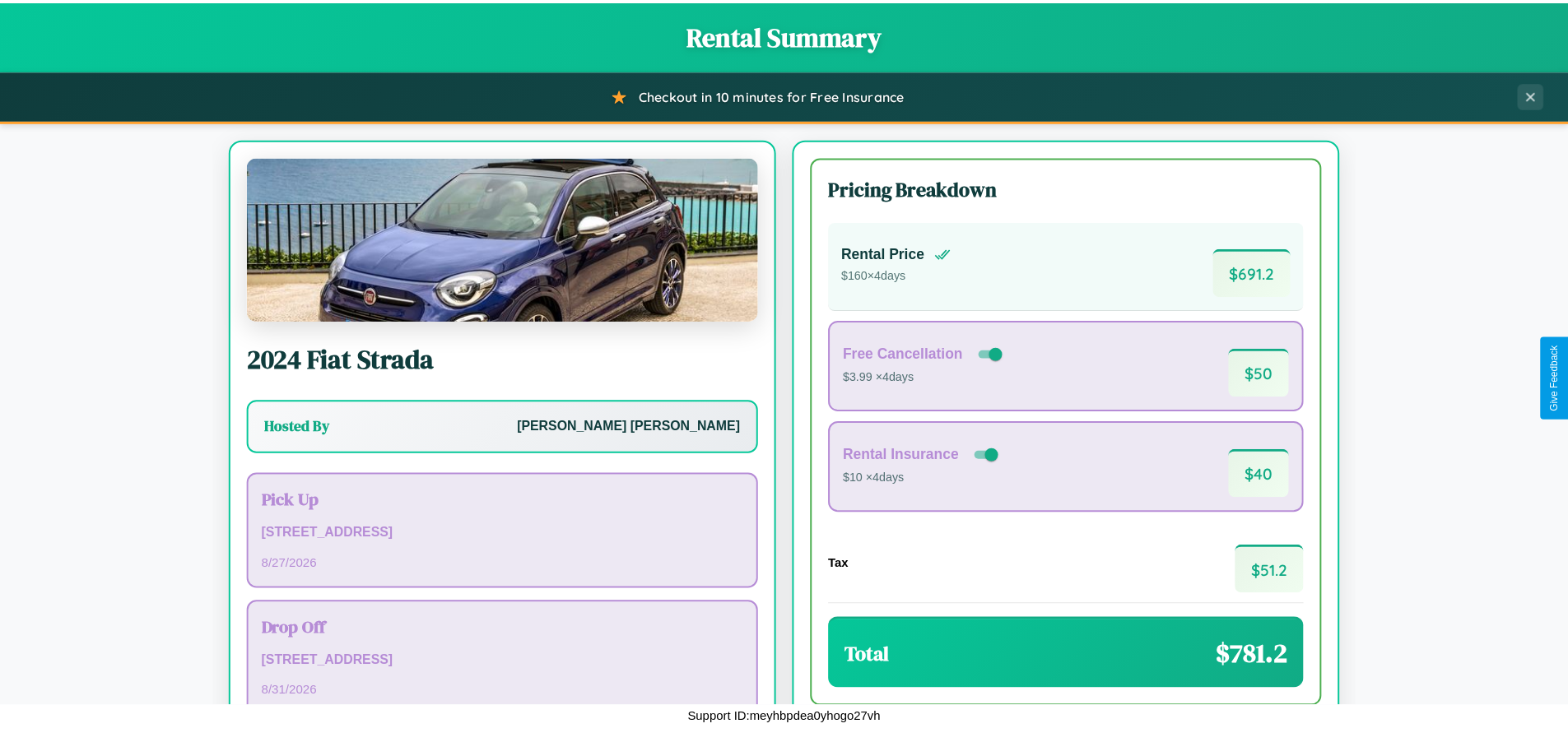
scroll to position [113, 0]
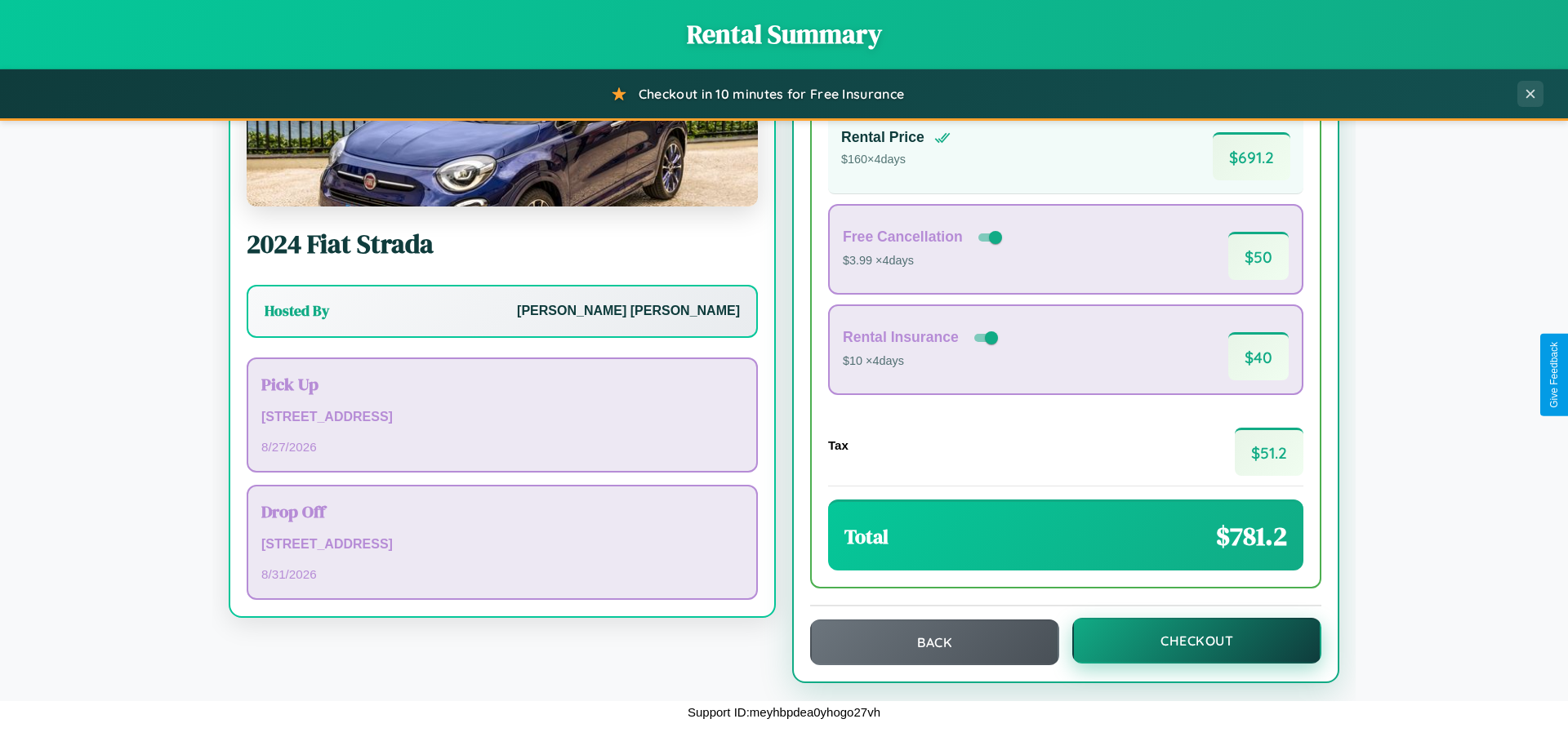
click at [1185, 641] on button "Checkout" at bounding box center [1197, 640] width 249 height 46
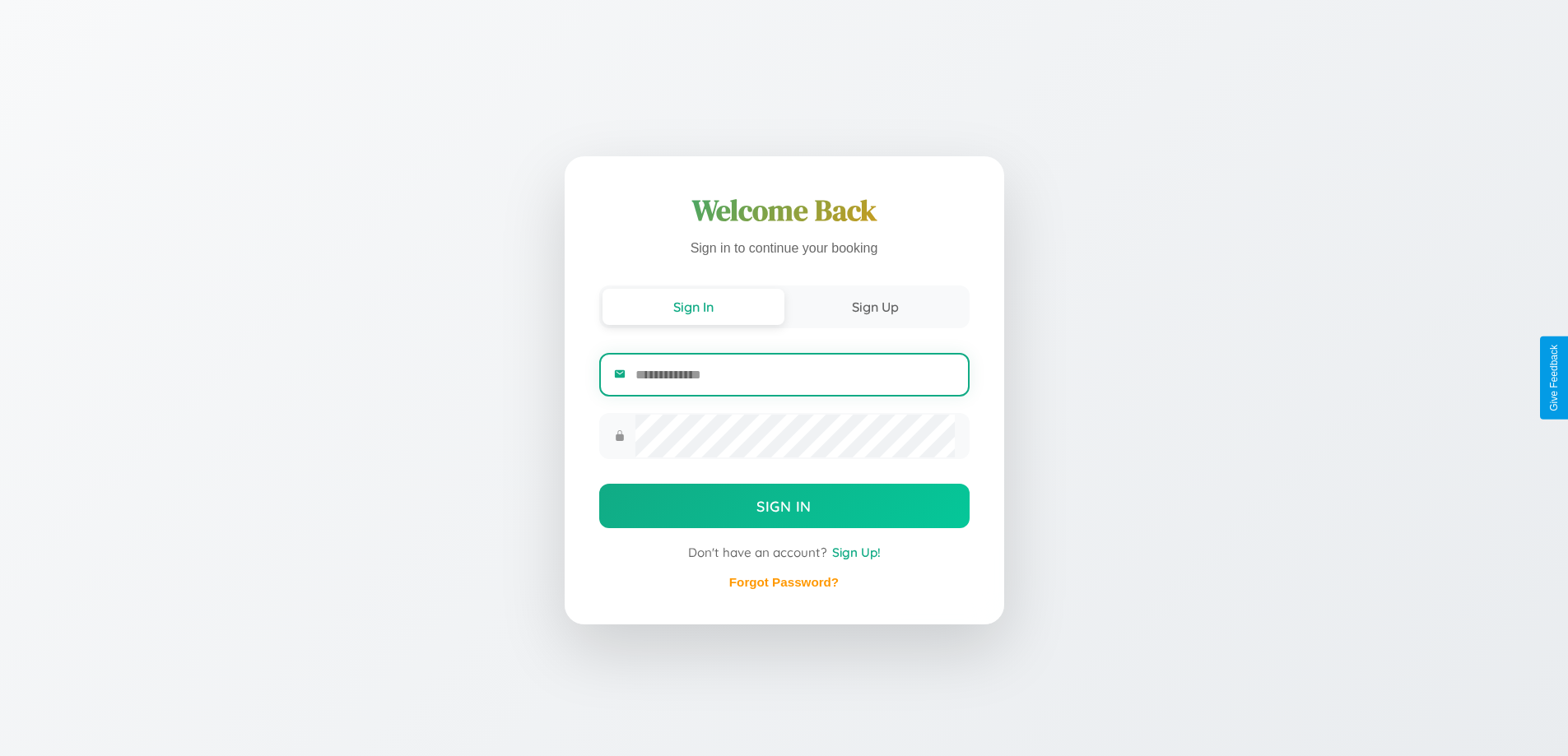
click at [794, 374] on input "email" at bounding box center [794, 374] width 319 height 40
type input "**********"
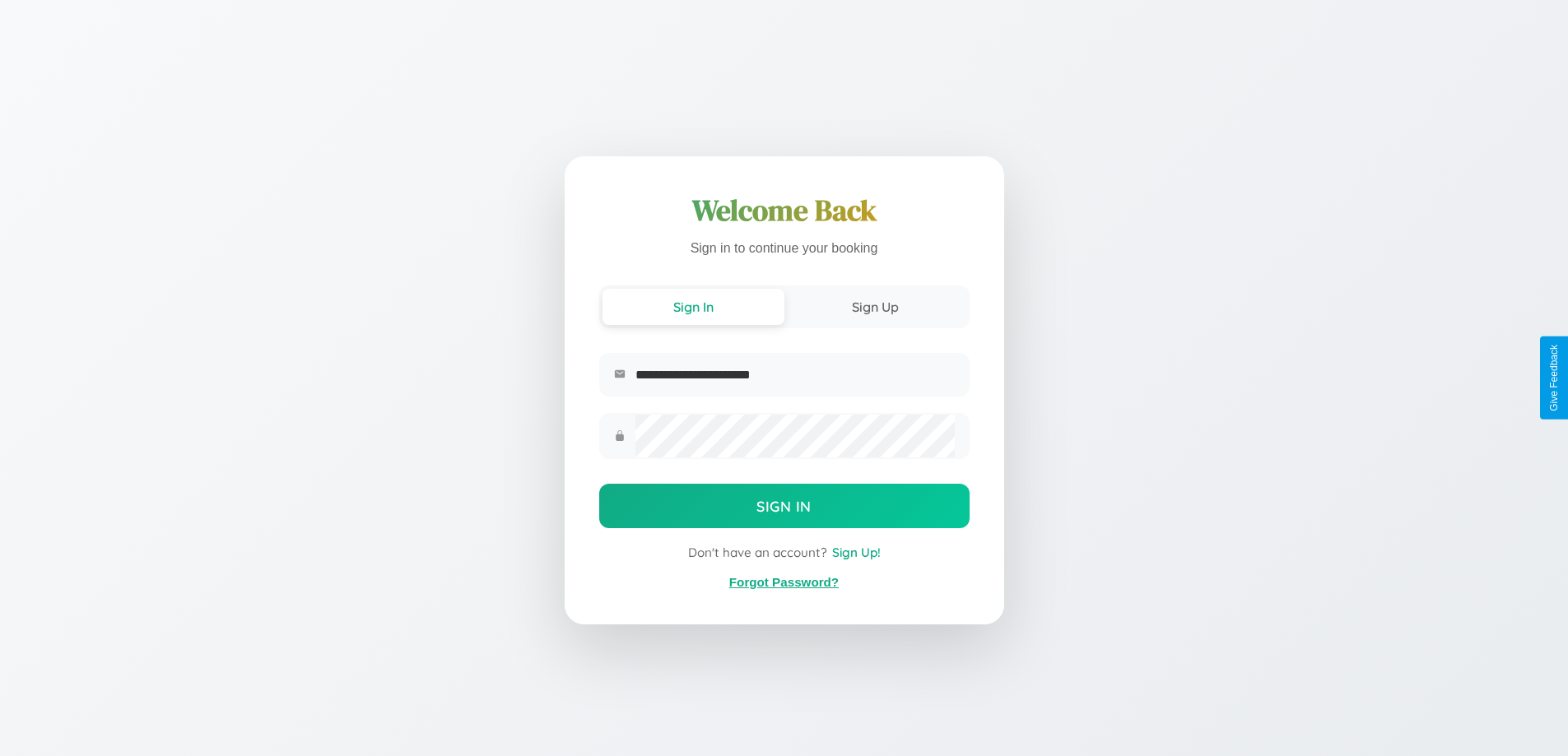
click at [784, 582] on link "Forgot Password?" at bounding box center [784, 582] width 109 height 14
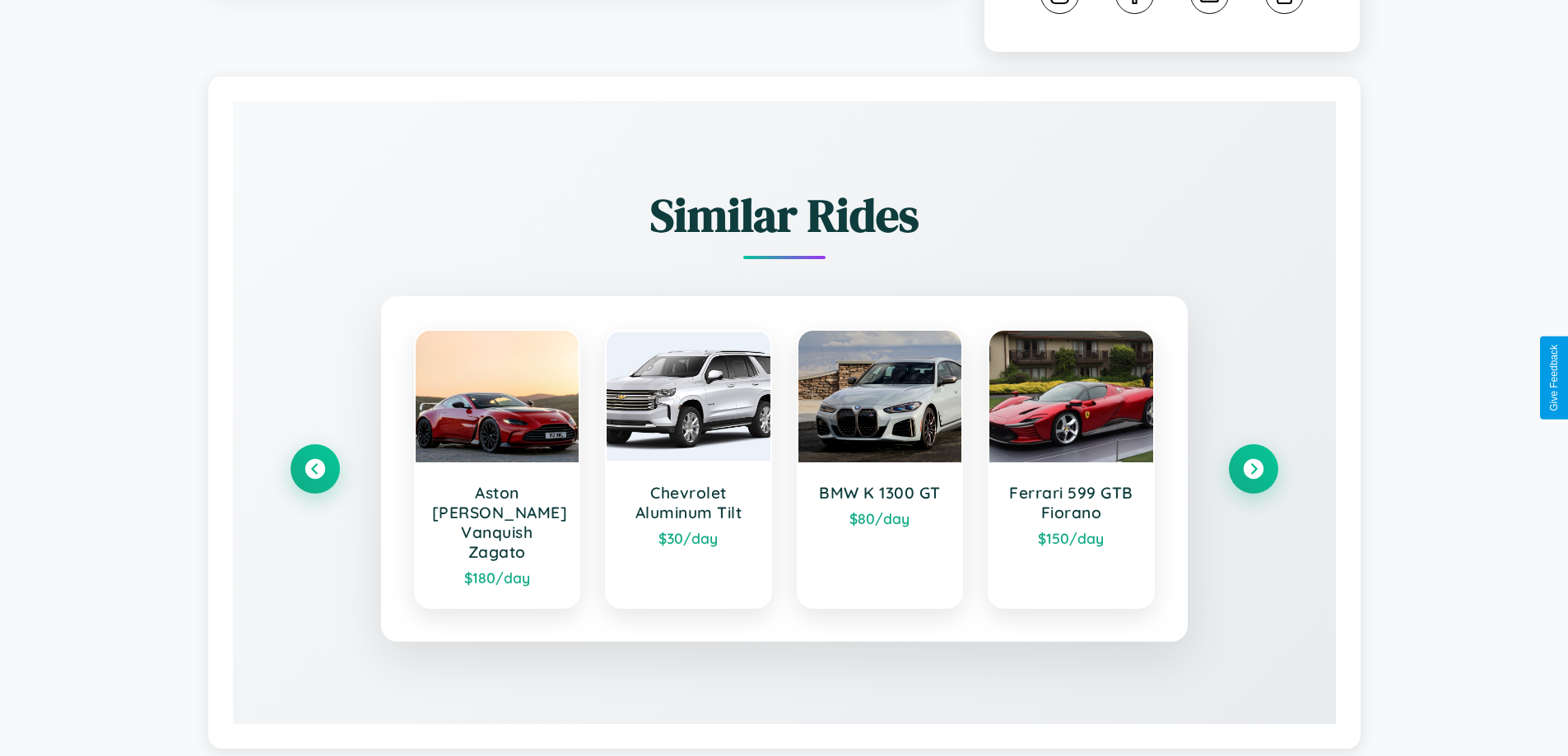
scroll to position [949, 0]
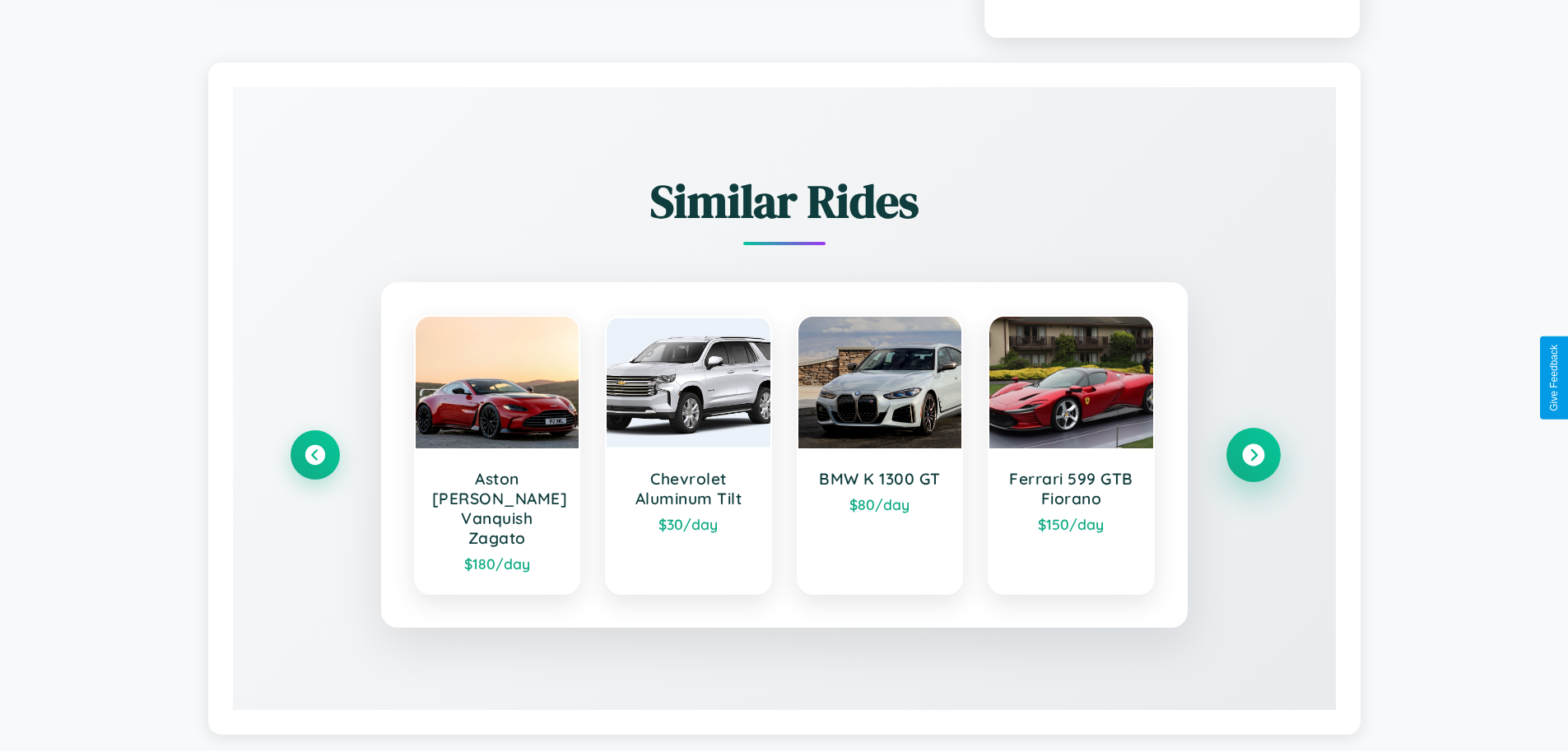
click at [1253, 448] on icon at bounding box center [1253, 455] width 23 height 23
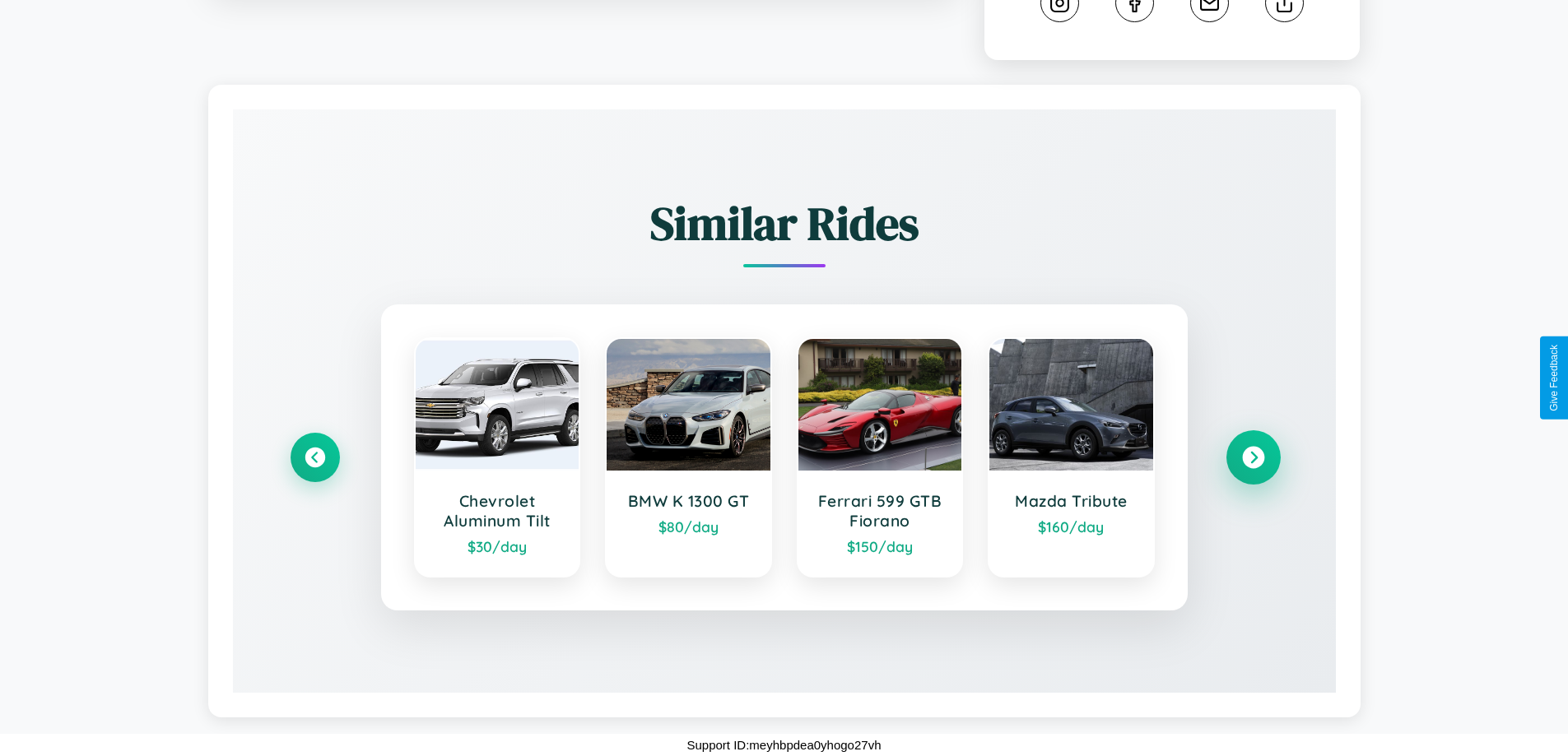
scroll to position [929, 0]
click at [314, 457] on icon at bounding box center [315, 458] width 23 height 23
